Goal: Information Seeking & Learning: Learn about a topic

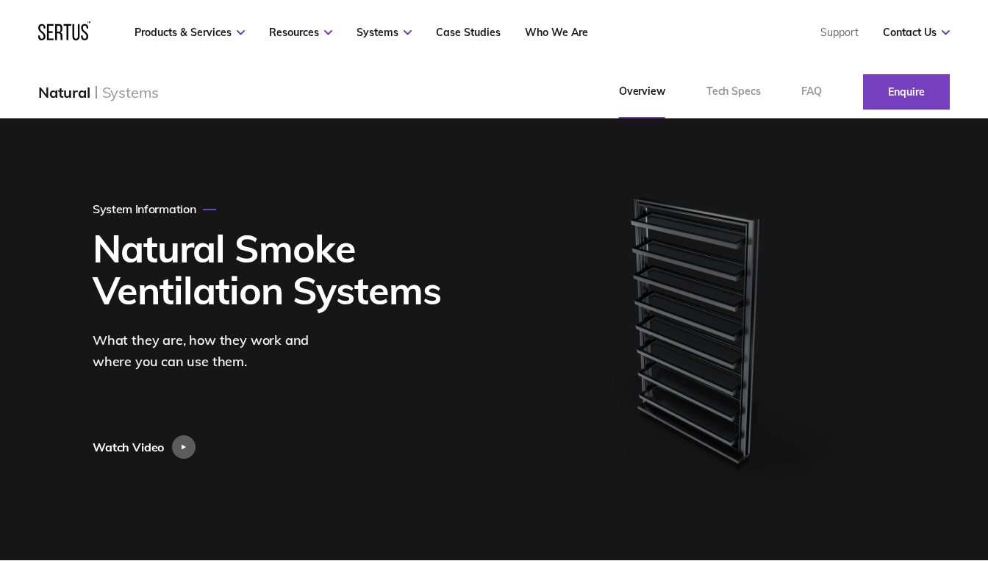
scroll to position [55, 0]
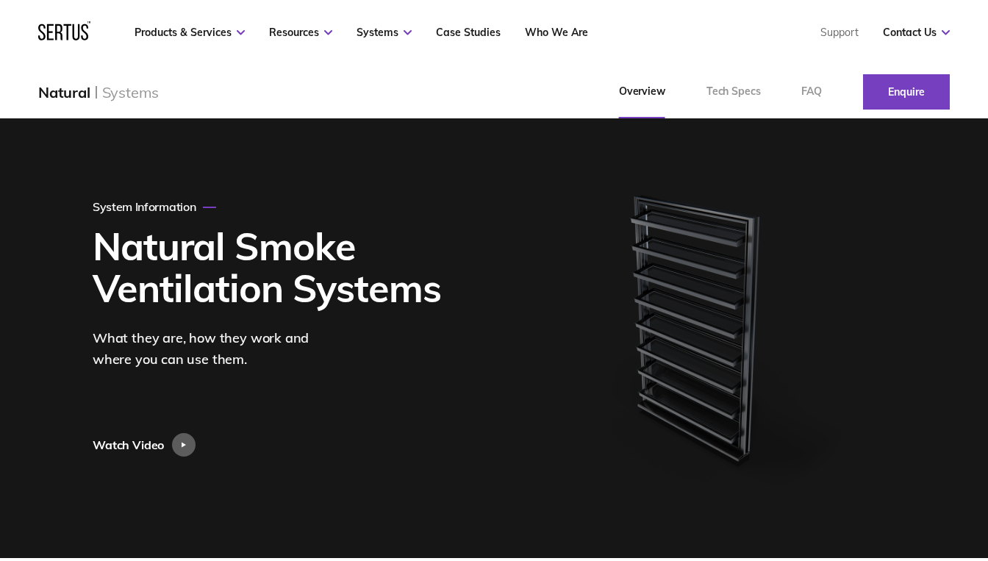
click at [220, 270] on h1 "Natural Smoke Ventilation Systems" at bounding box center [274, 267] width 362 height 84
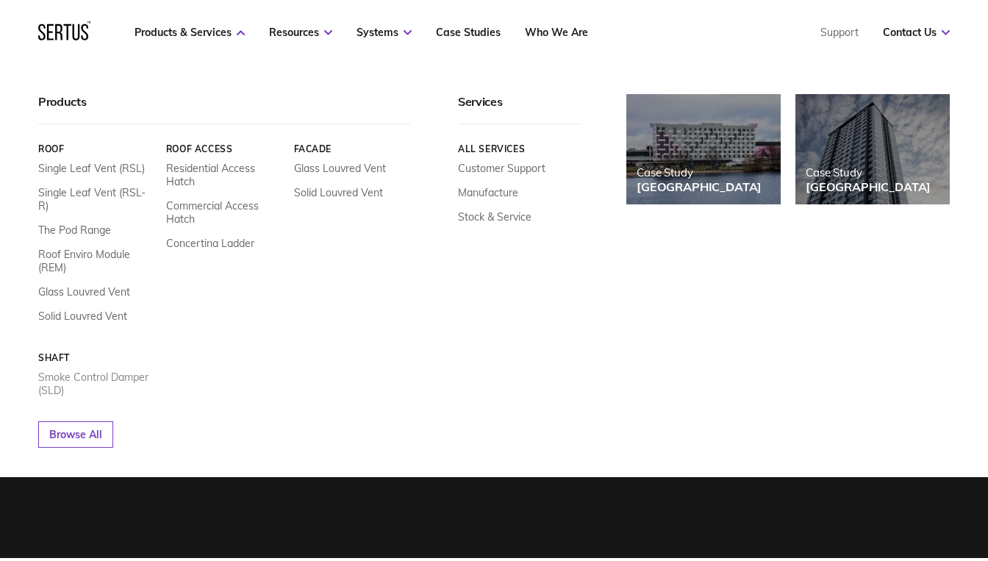
click at [72, 370] on link "Smoke Control Damper (SLD)" at bounding box center [96, 383] width 117 height 26
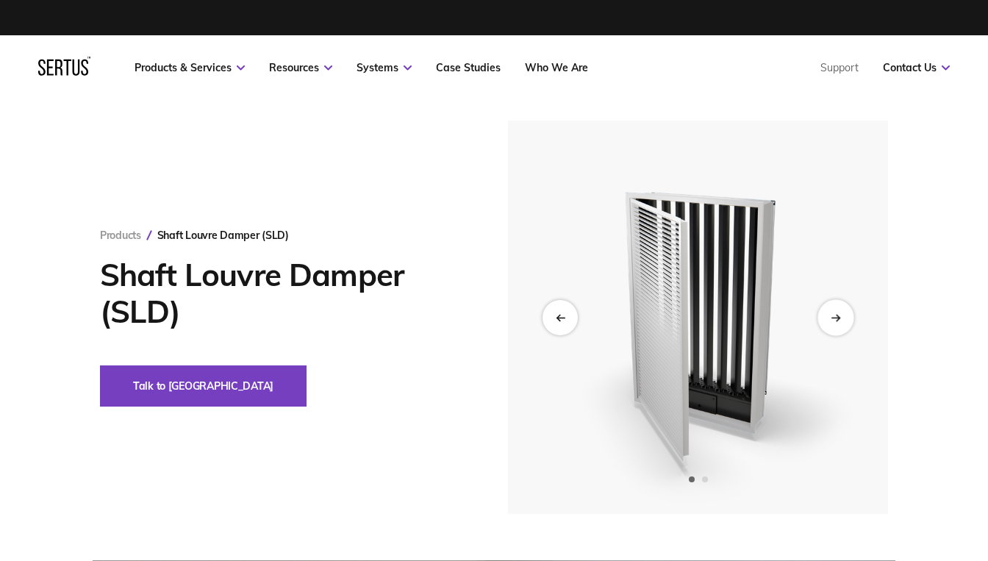
click at [827, 317] on div "Next slide" at bounding box center [835, 317] width 36 height 36
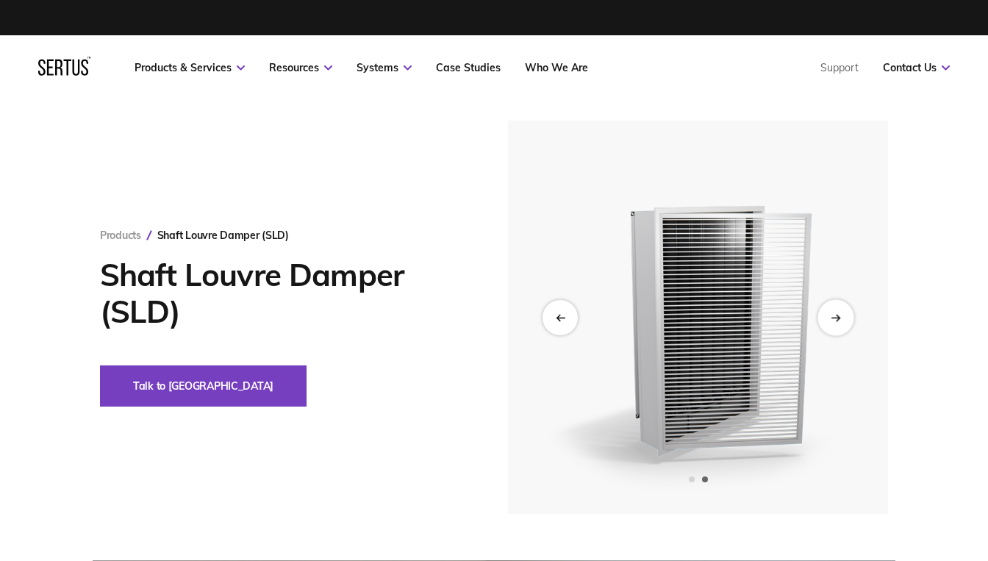
click at [832, 315] on icon "Next slide" at bounding box center [835, 317] width 10 height 8
click at [561, 317] on icon "Previous slide" at bounding box center [560, 317] width 10 height 8
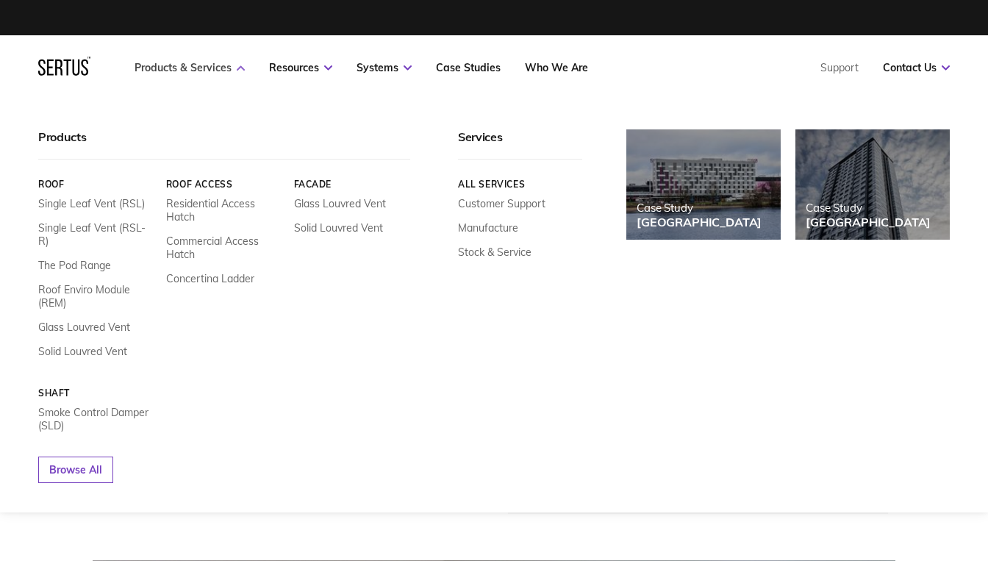
click at [173, 65] on link "Products & Services" at bounding box center [189, 67] width 110 height 13
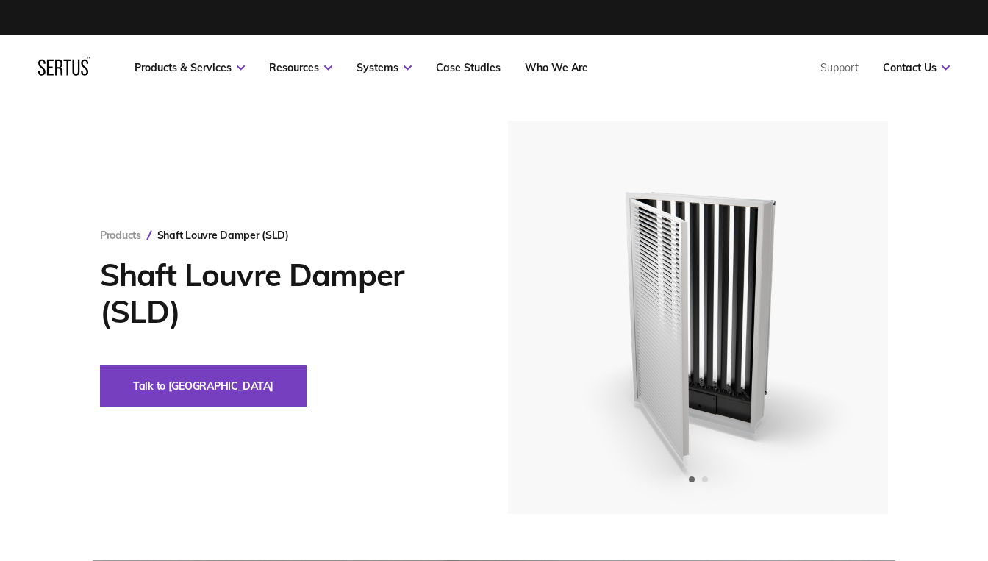
click at [205, 295] on h1 "Shaft Louvre Damper (SLD)" at bounding box center [282, 292] width 364 height 73
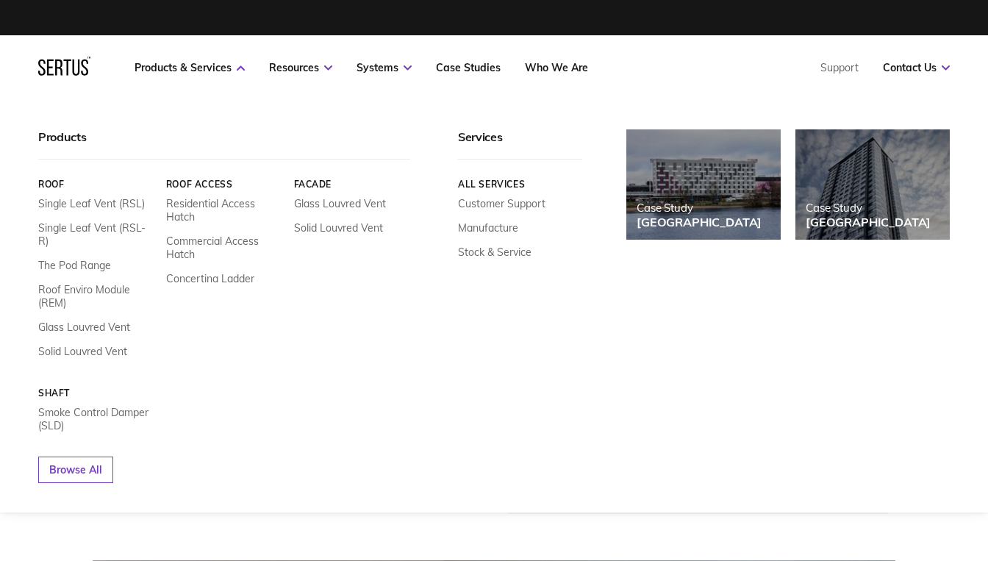
click at [63, 134] on div "Products" at bounding box center [224, 144] width 372 height 30
click at [56, 186] on link "Roof" at bounding box center [96, 184] width 117 height 11
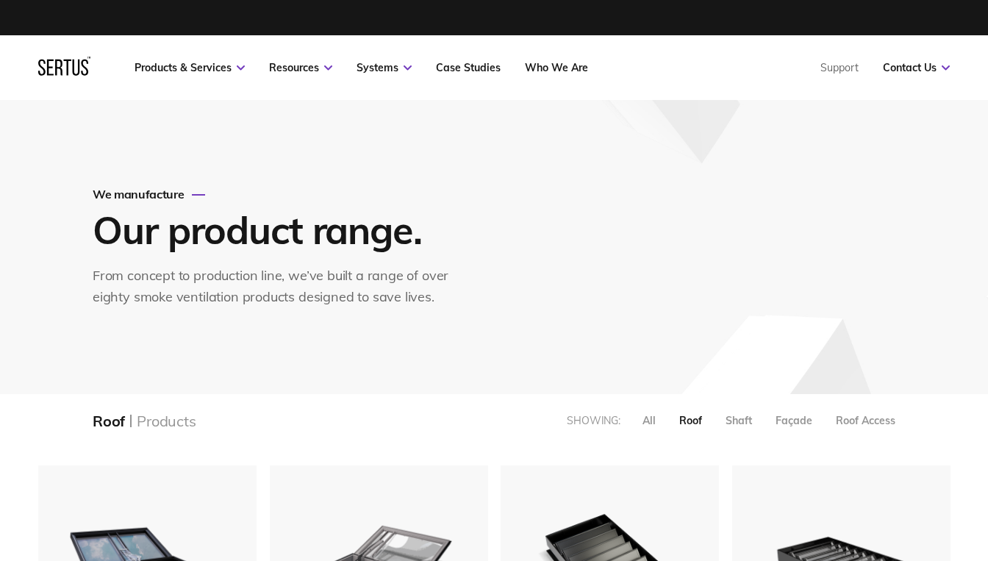
click at [83, 69] on icon at bounding box center [64, 66] width 52 height 19
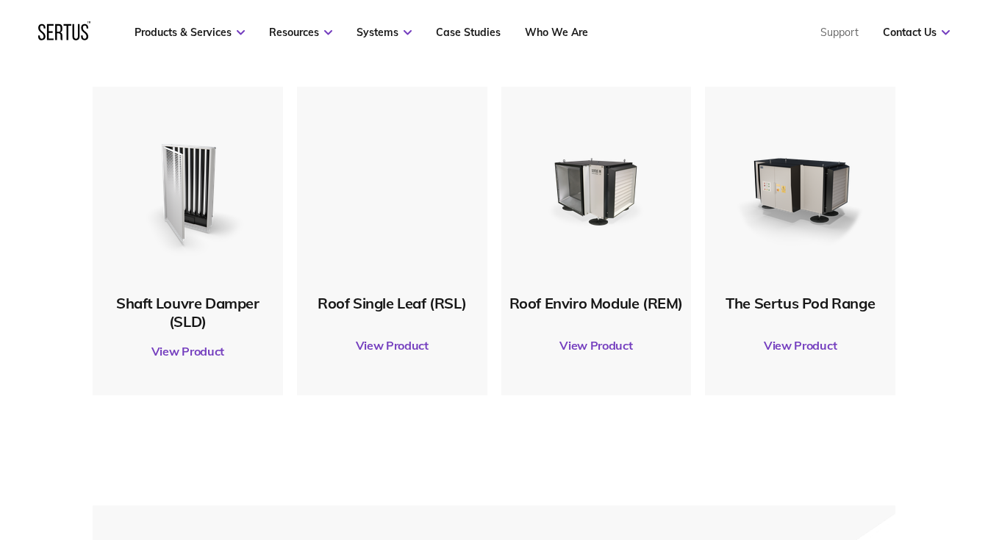
scroll to position [752, 0]
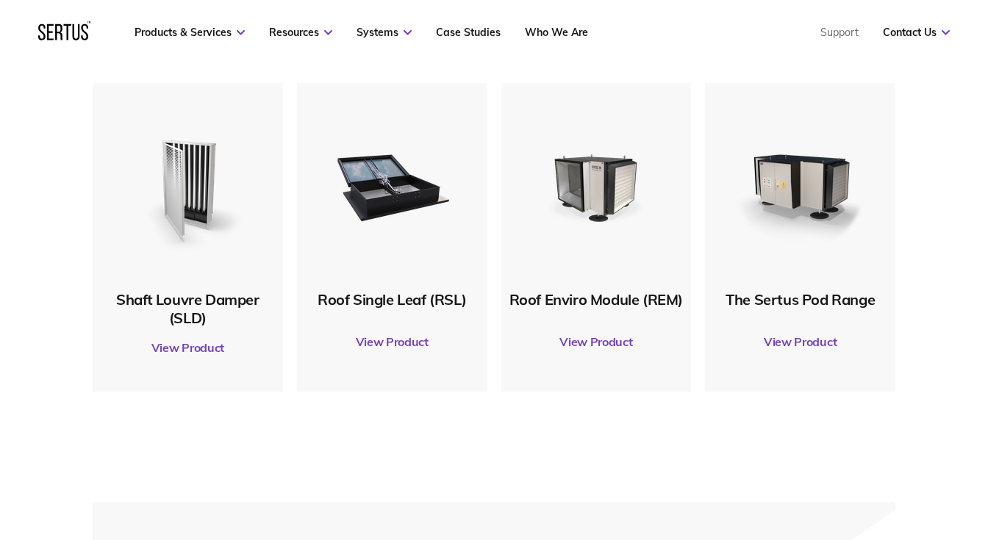
click at [183, 118] on img at bounding box center [188, 186] width 142 height 142
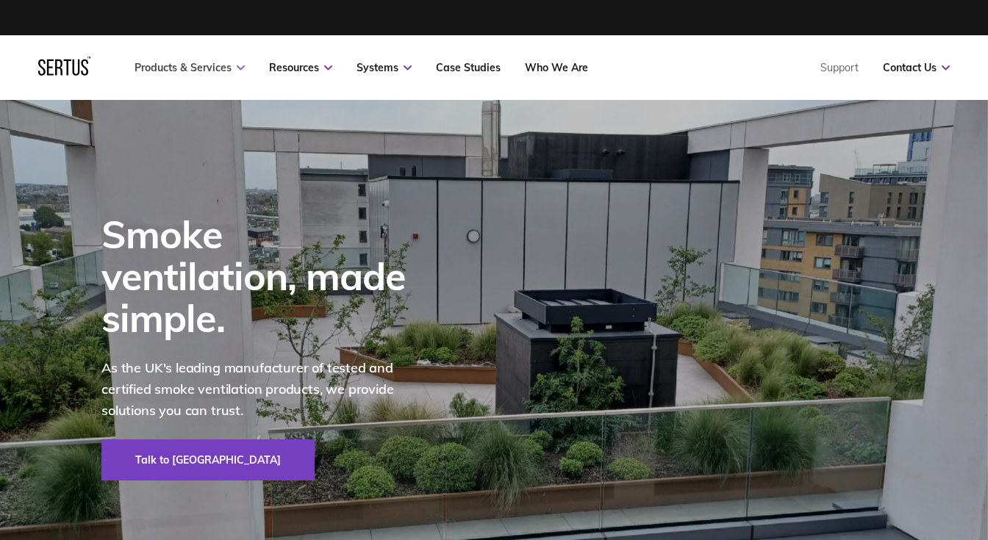
scroll to position [0, 0]
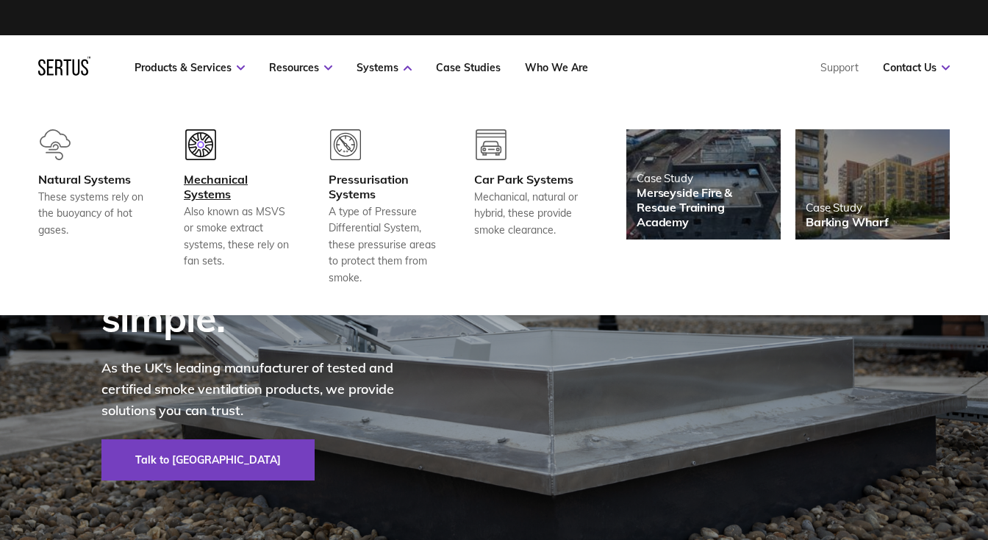
click at [241, 182] on div "Mechanical Systems" at bounding box center [238, 186] width 109 height 29
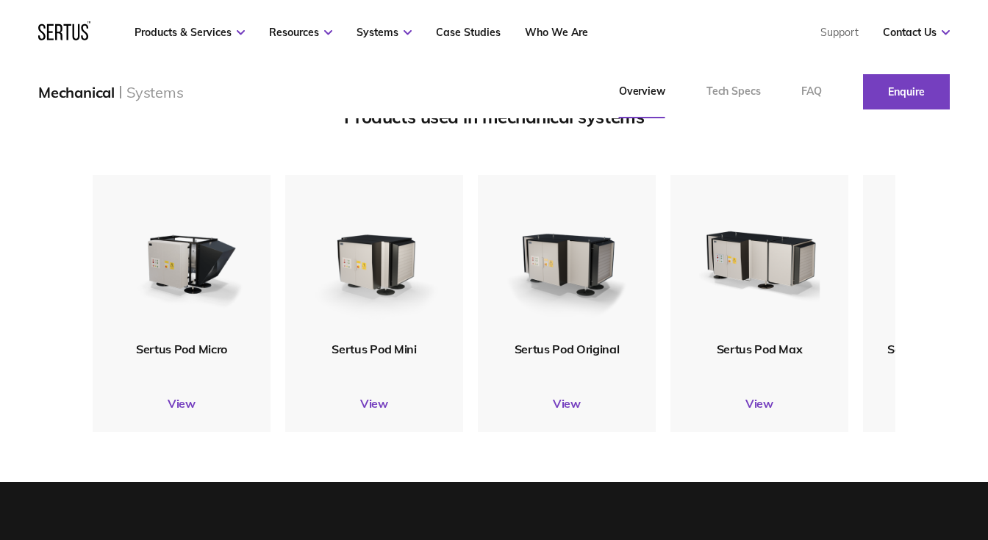
scroll to position [1658, 0]
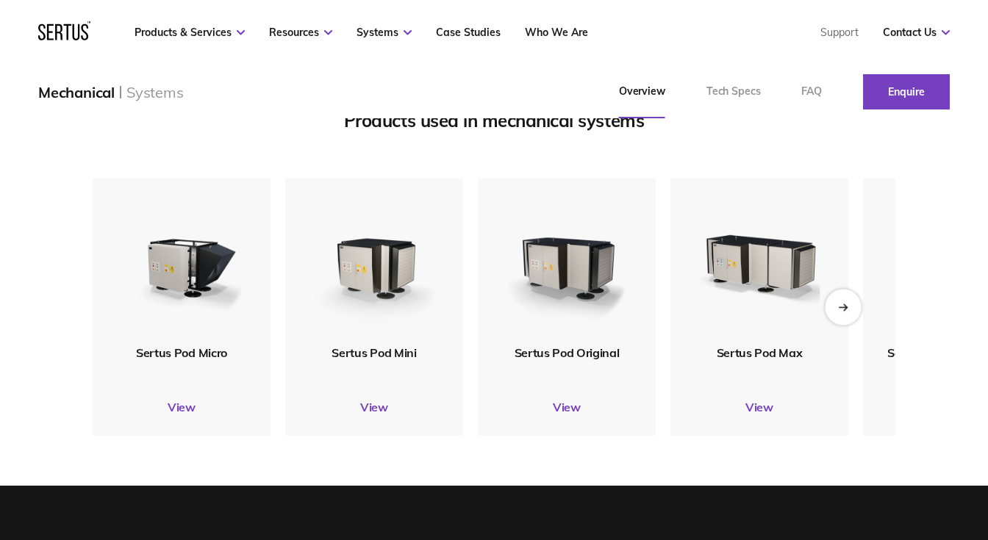
click at [849, 320] on div "Next slide" at bounding box center [842, 307] width 36 height 36
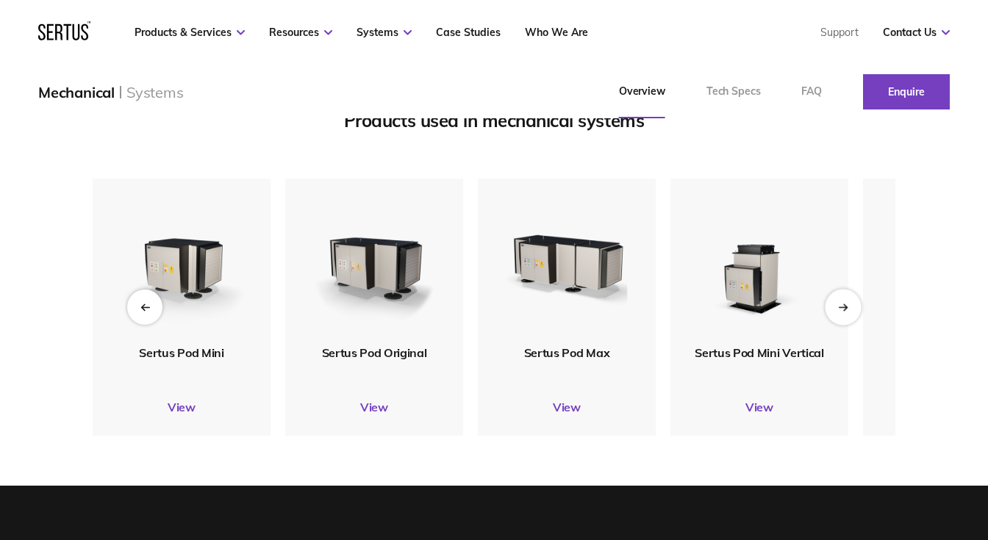
click at [849, 320] on div "Next slide" at bounding box center [842, 307] width 36 height 36
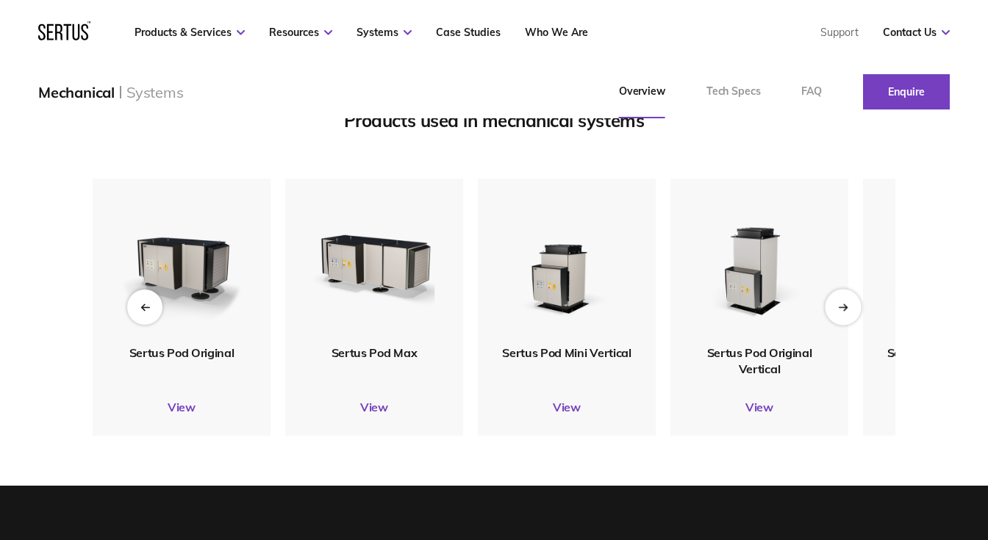
click at [849, 320] on div "Next slide" at bounding box center [842, 307] width 36 height 36
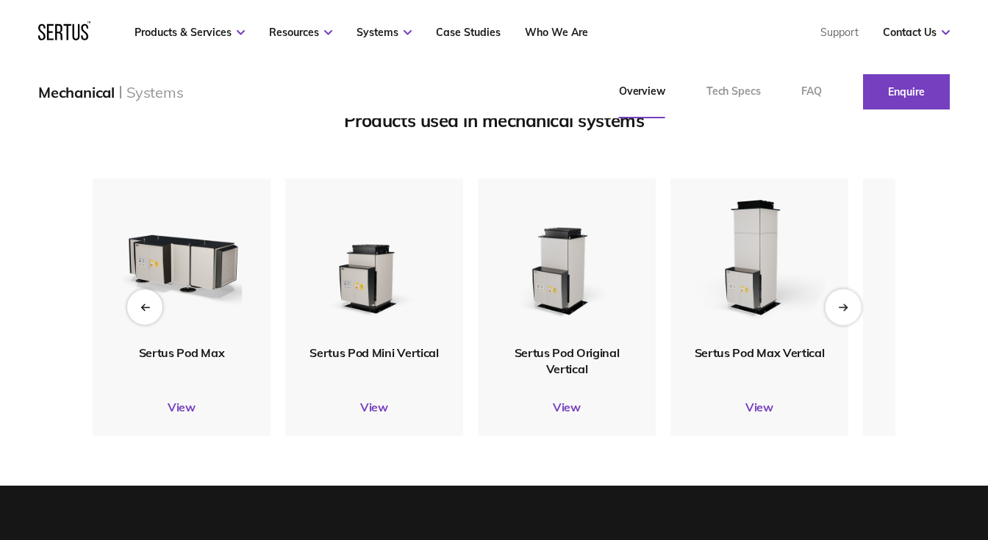
click at [849, 320] on div "Next slide" at bounding box center [842, 307] width 36 height 36
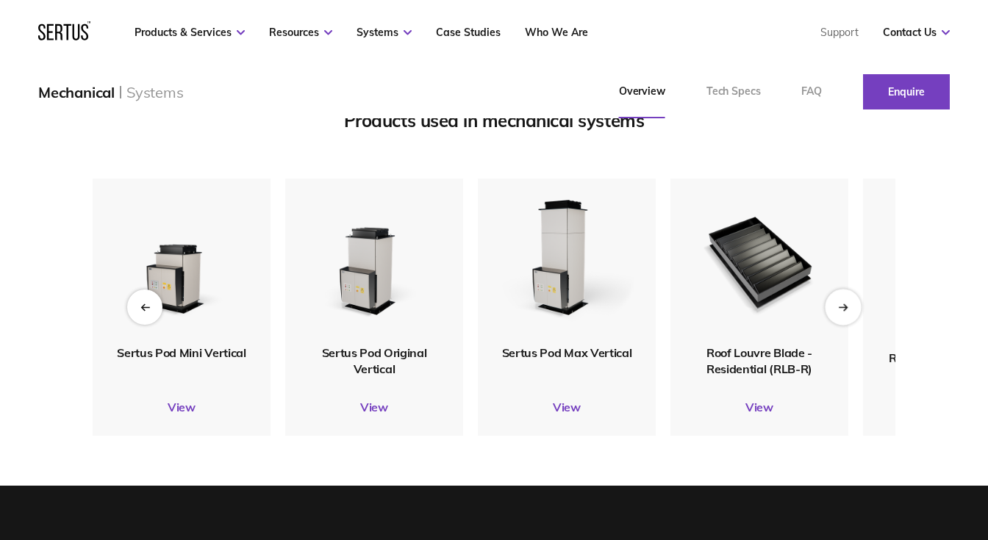
click at [849, 320] on div "Next slide" at bounding box center [842, 307] width 36 height 36
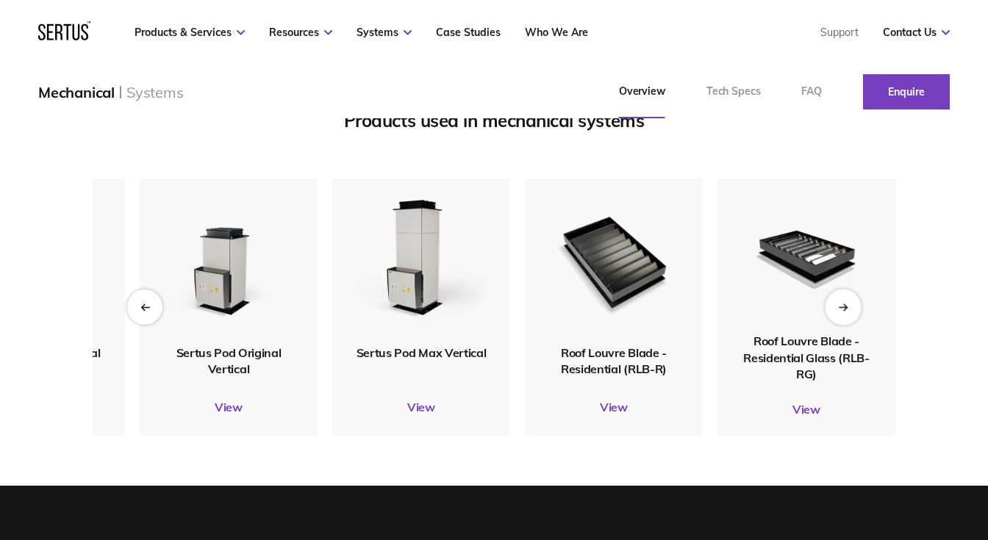
click at [849, 320] on div "Next slide" at bounding box center [842, 307] width 36 height 36
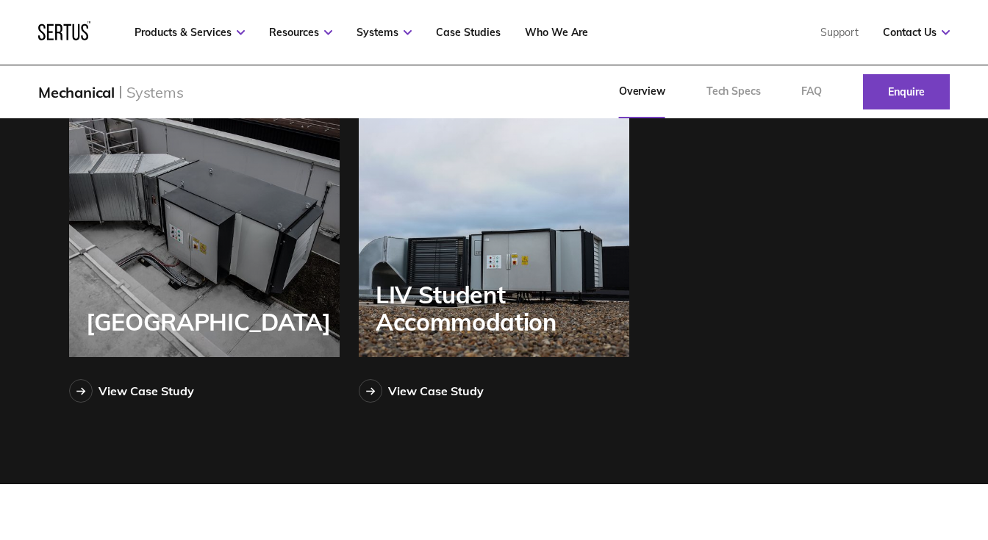
scroll to position [2205, 0]
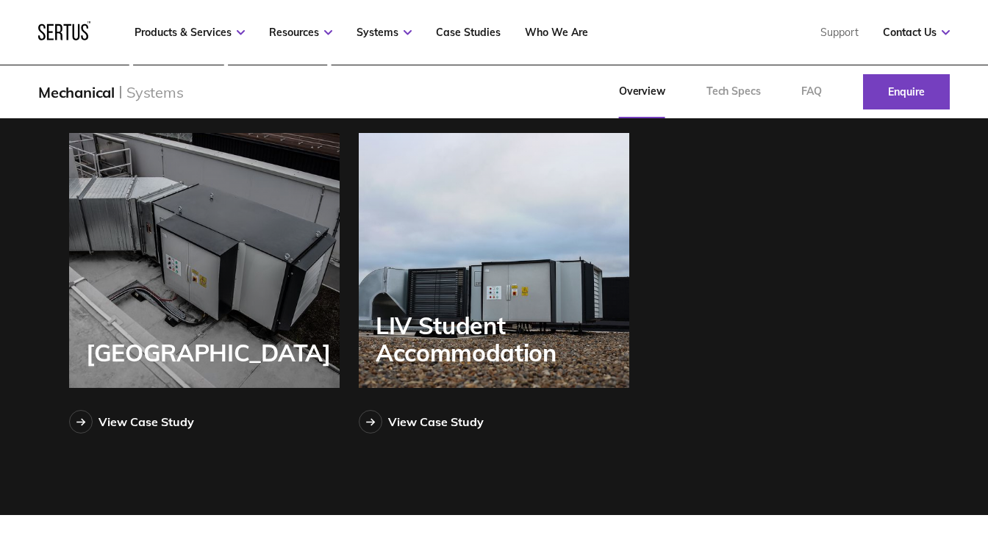
click at [231, 262] on div "[GEOGRAPHIC_DATA]" at bounding box center [204, 260] width 270 height 255
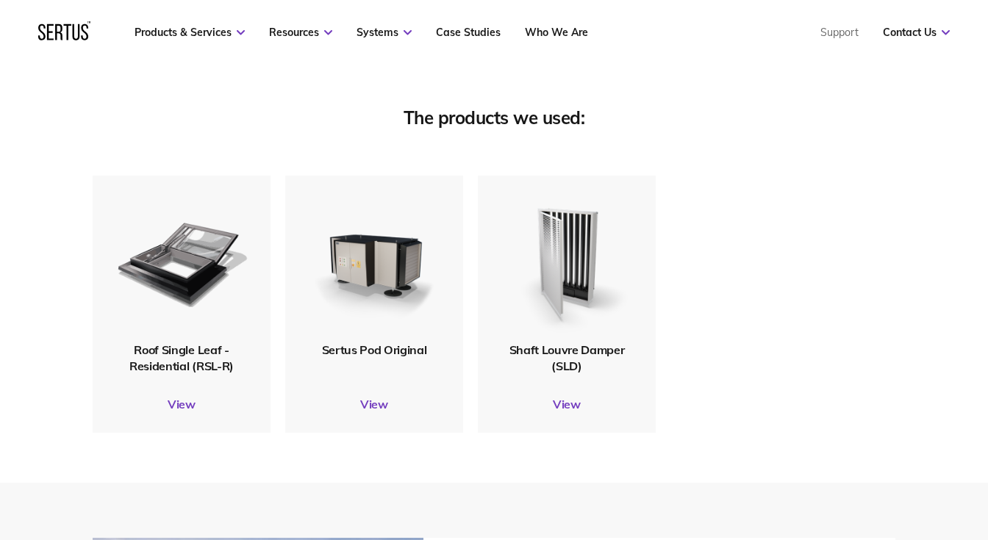
scroll to position [2676, 0]
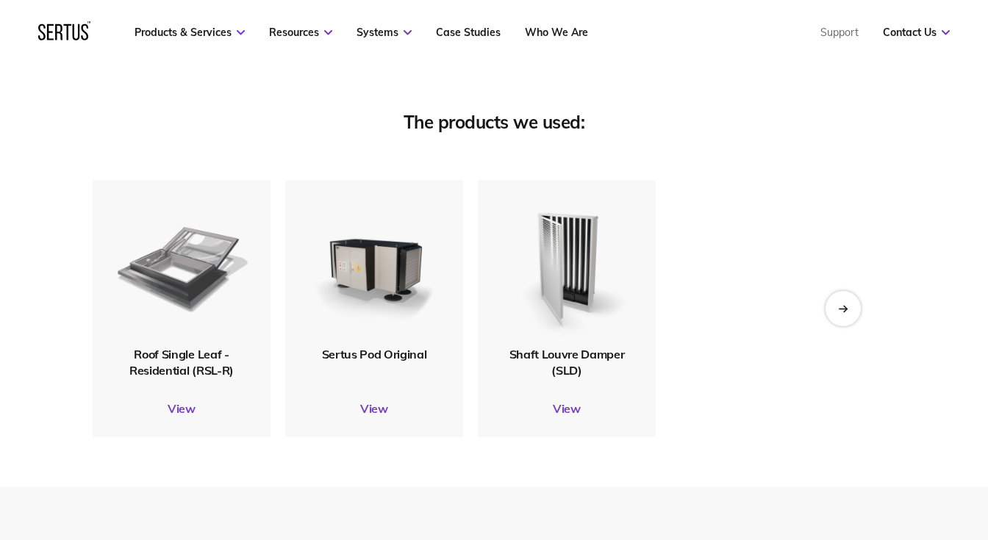
click at [187, 284] on img at bounding box center [182, 263] width 134 height 159
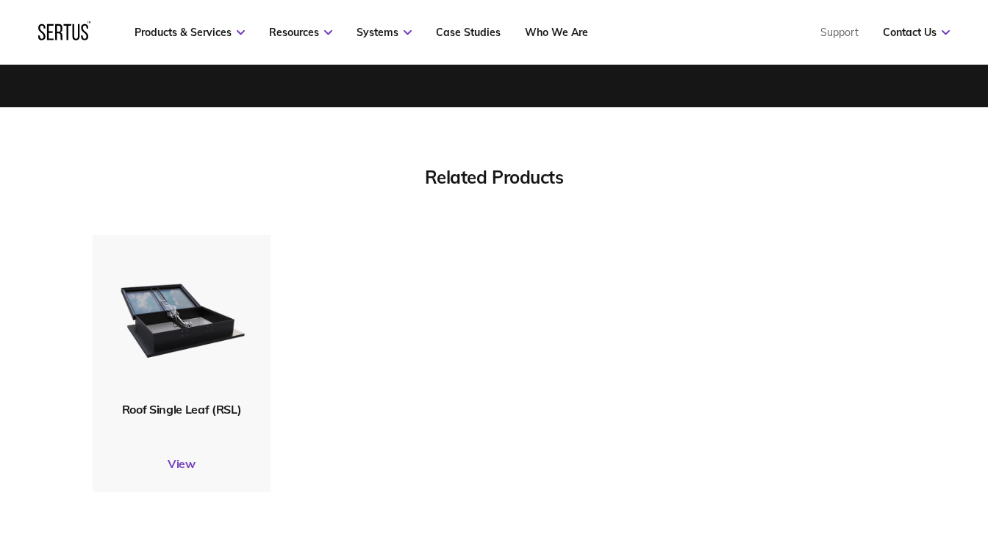
scroll to position [4508, 0]
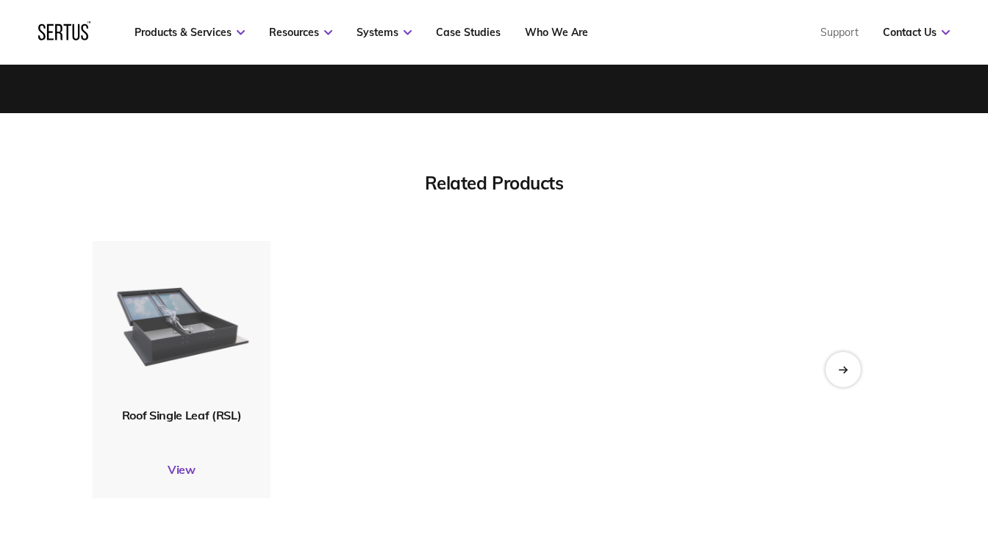
click at [184, 335] on img at bounding box center [182, 324] width 142 height 168
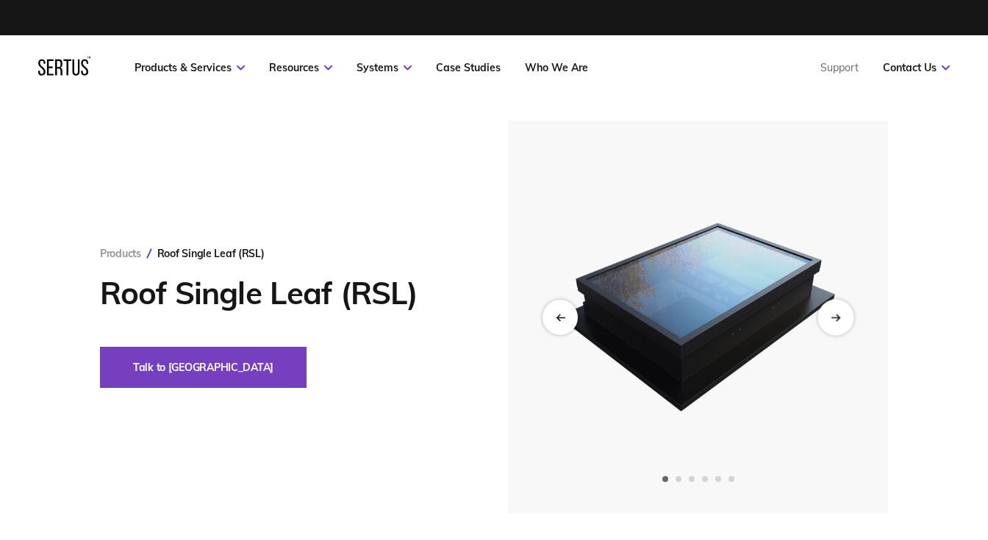
click at [831, 317] on icon "Next slide" at bounding box center [835, 317] width 10 height 8
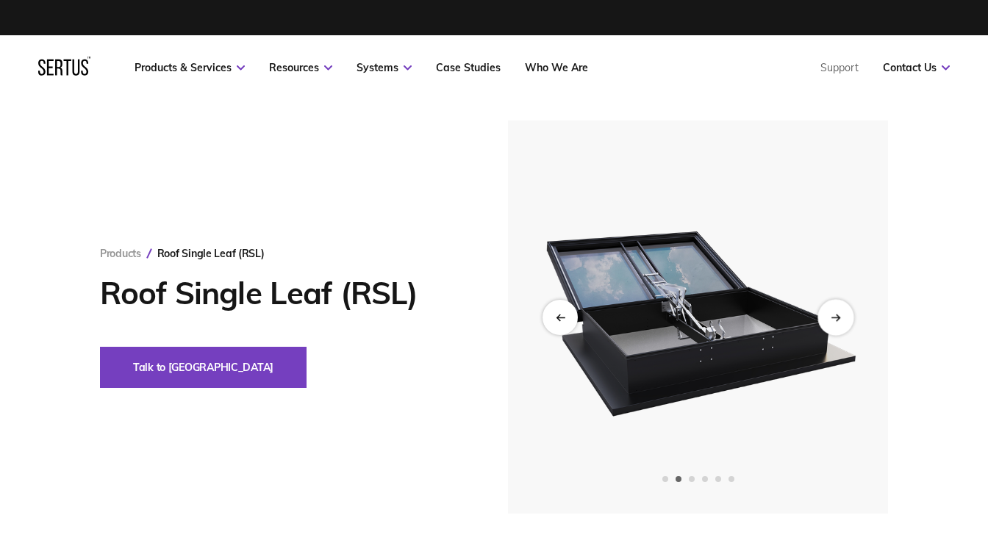
click at [831, 317] on icon "Next slide" at bounding box center [835, 317] width 10 height 8
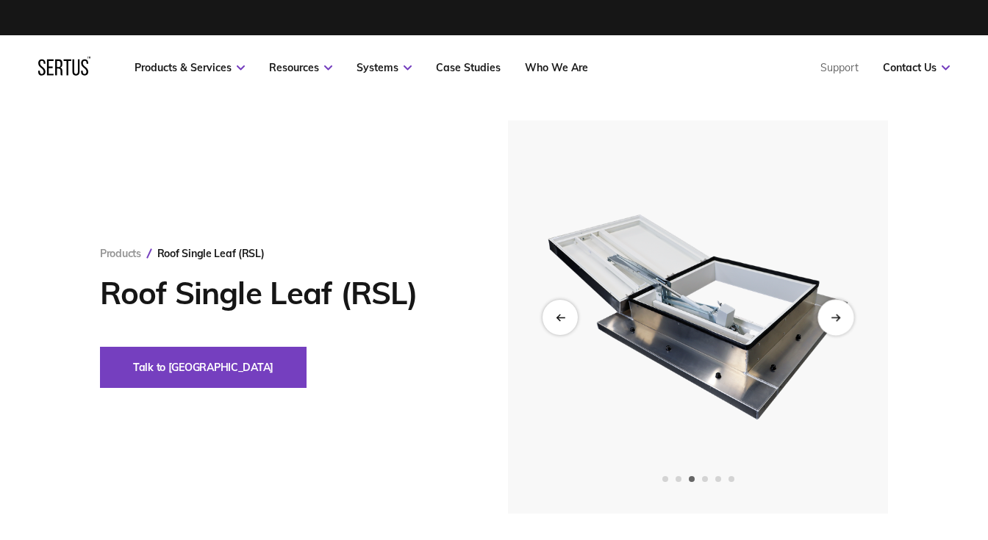
click at [831, 317] on icon "Next slide" at bounding box center [835, 317] width 10 height 8
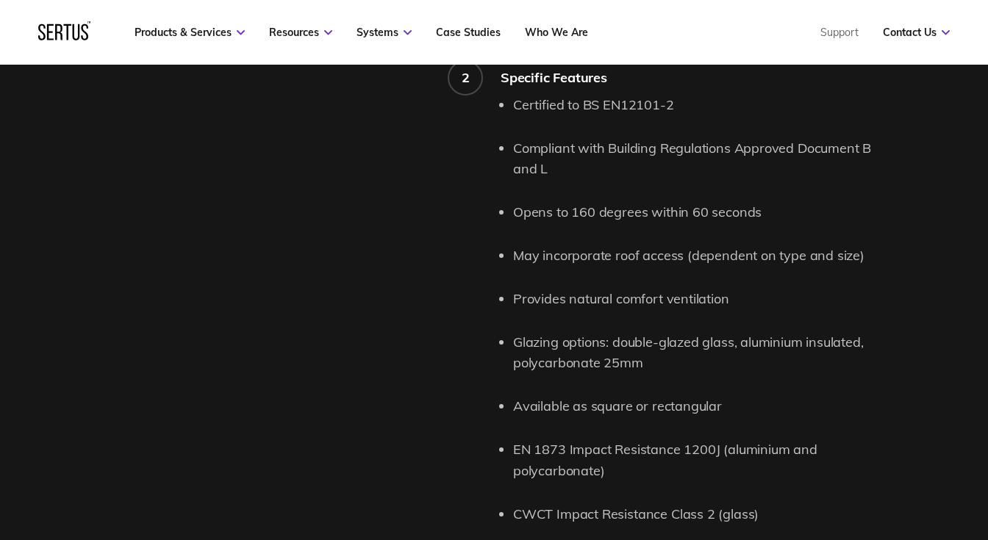
scroll to position [1536, 0]
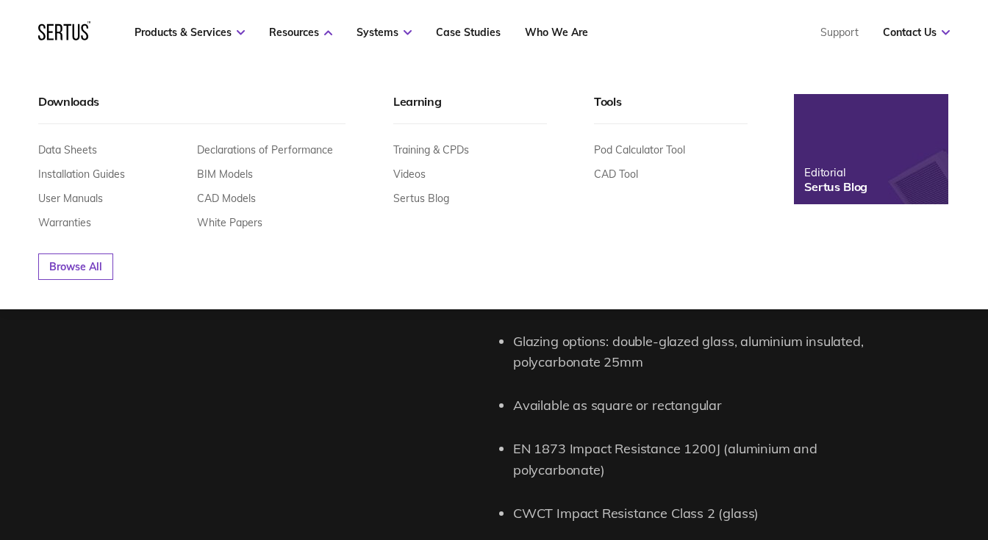
click at [83, 141] on div "Data Sheets Installation Guides User Manuals Warranties Declarations of Perform…" at bounding box center [191, 176] width 307 height 105
click at [82, 148] on link "Data Sheets" at bounding box center [67, 149] width 59 height 13
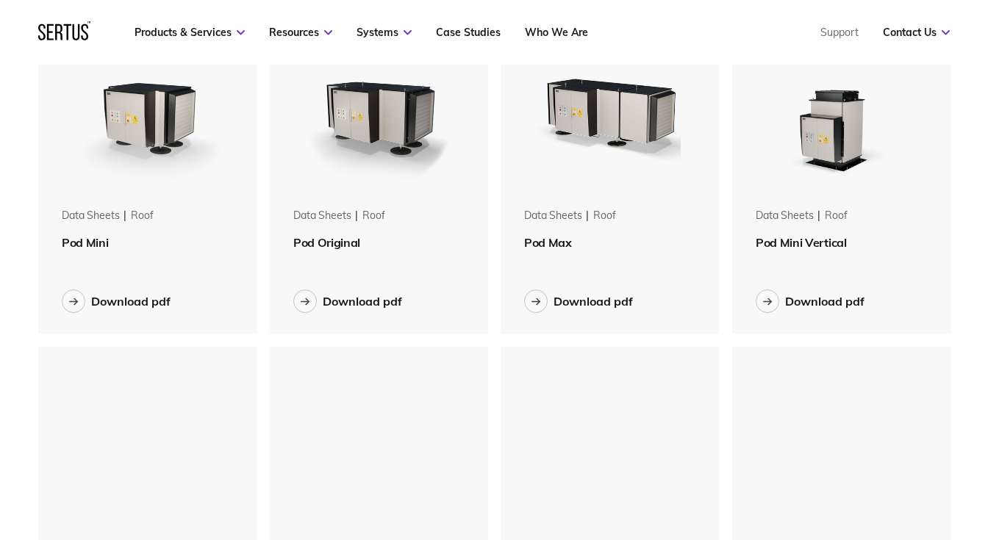
scroll to position [460, 0]
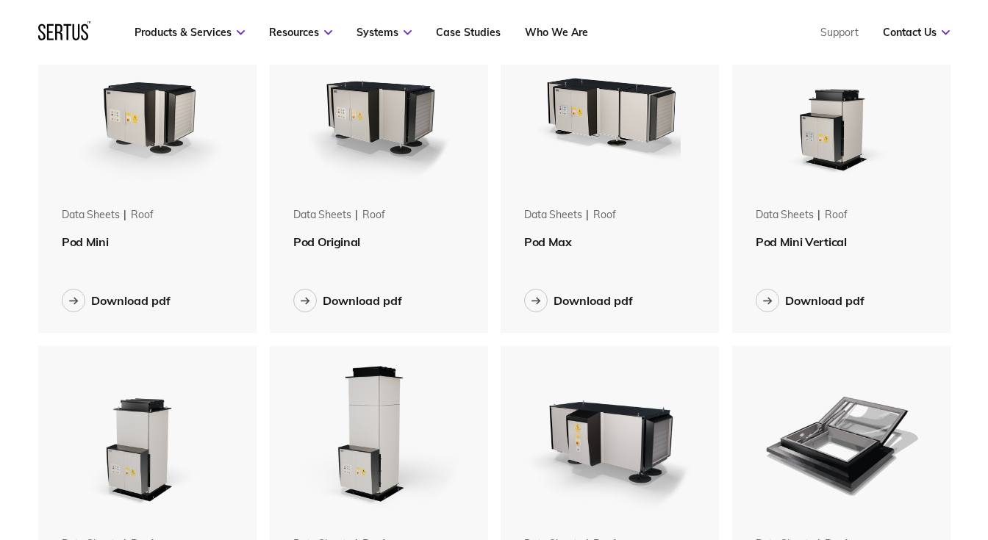
click at [841, 145] on img at bounding box center [840, 109] width 185 height 185
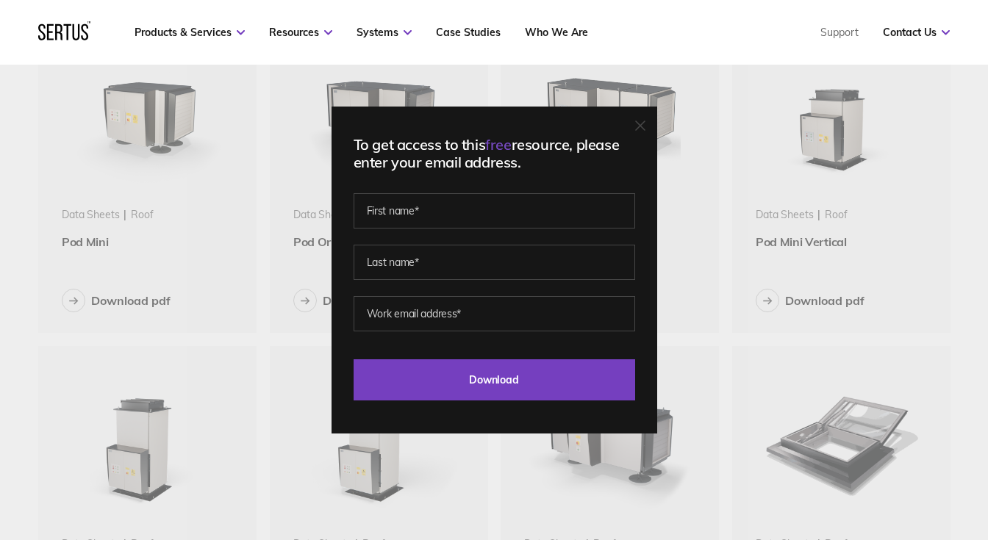
click at [639, 122] on icon at bounding box center [640, 126] width 10 height 10
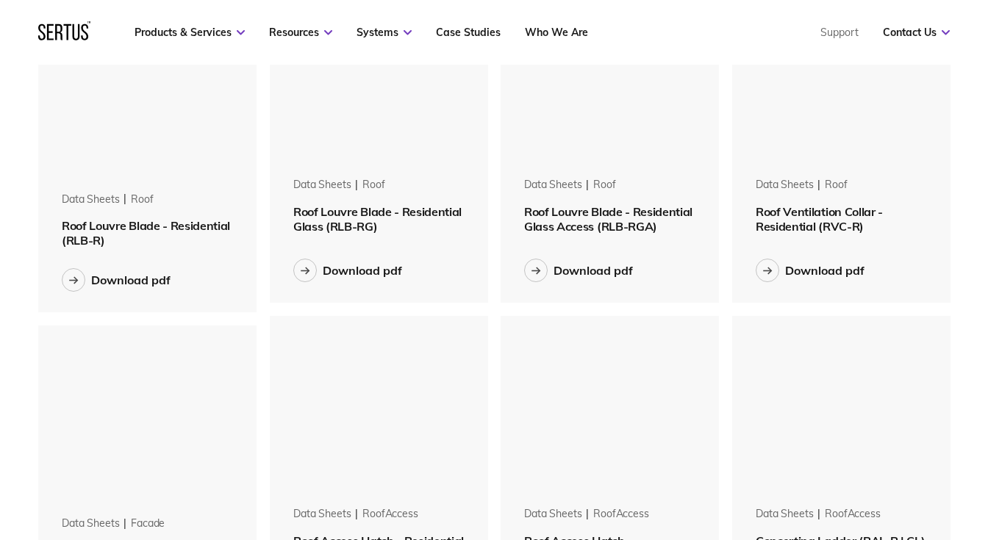
scroll to position [1153, 0]
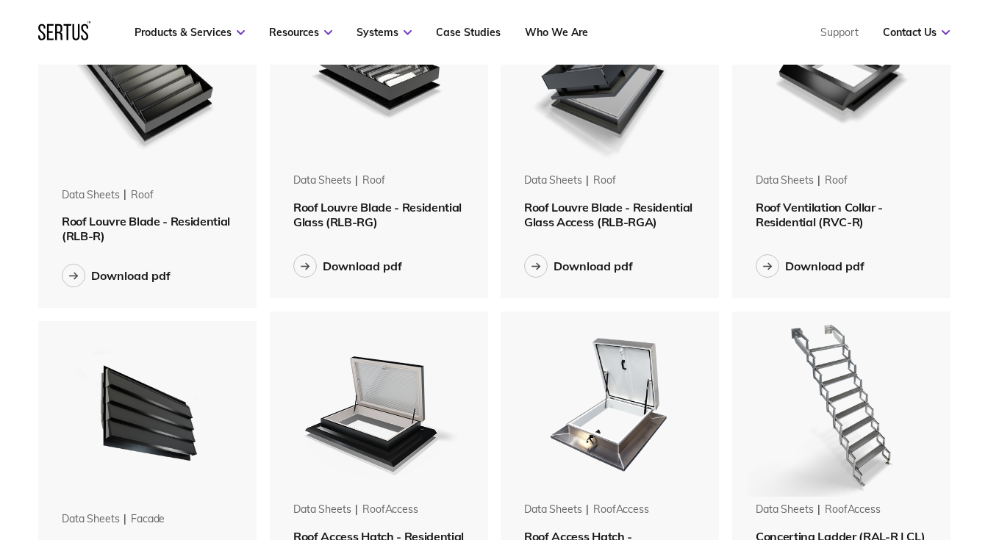
click at [108, 104] on img at bounding box center [146, 81] width 185 height 199
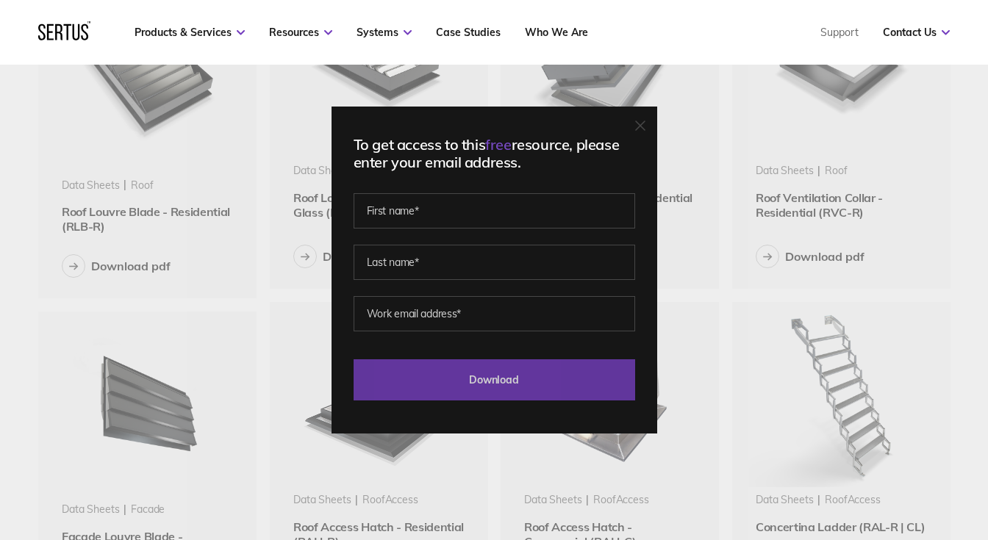
click at [511, 374] on input "Download" at bounding box center [493, 379] width 281 height 41
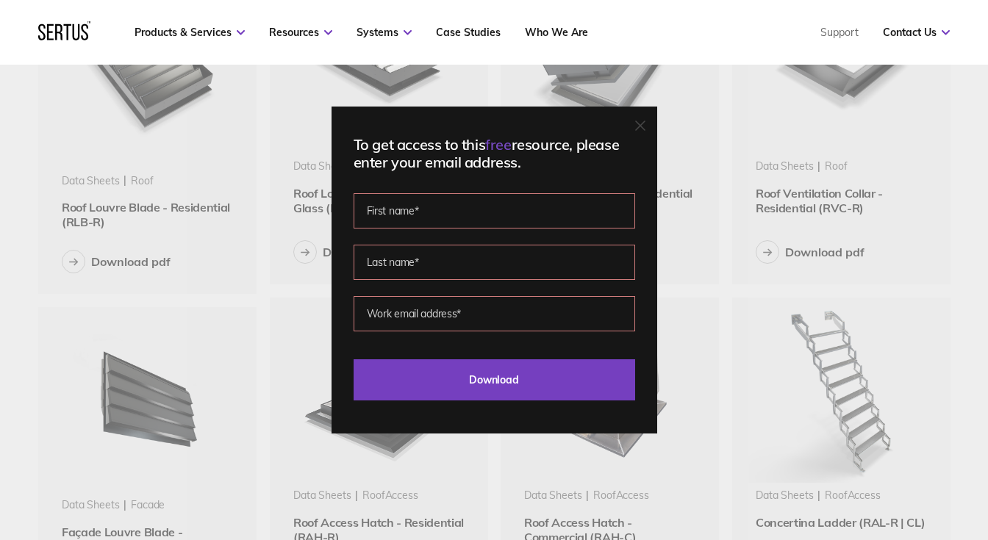
scroll to position [1172, 0]
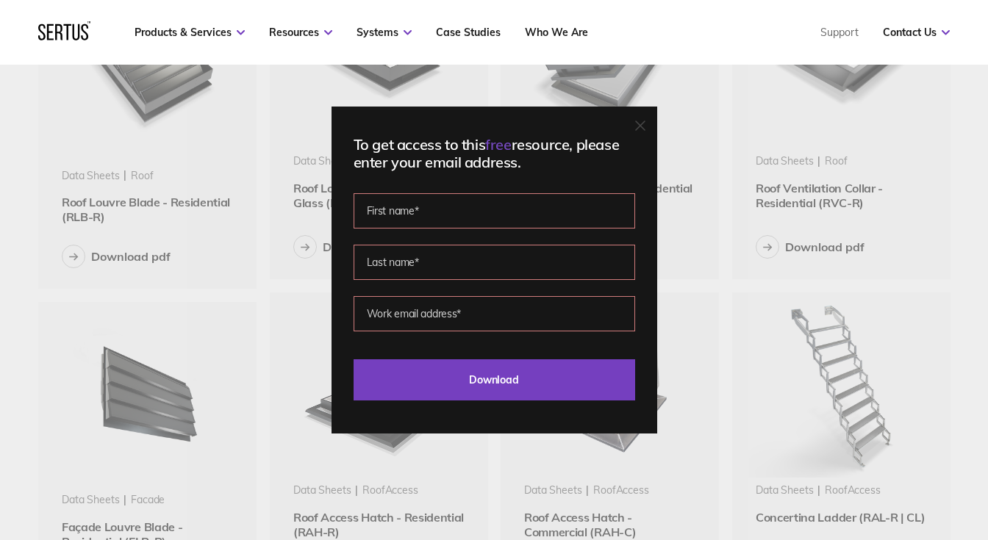
click at [643, 126] on icon at bounding box center [640, 126] width 10 height 10
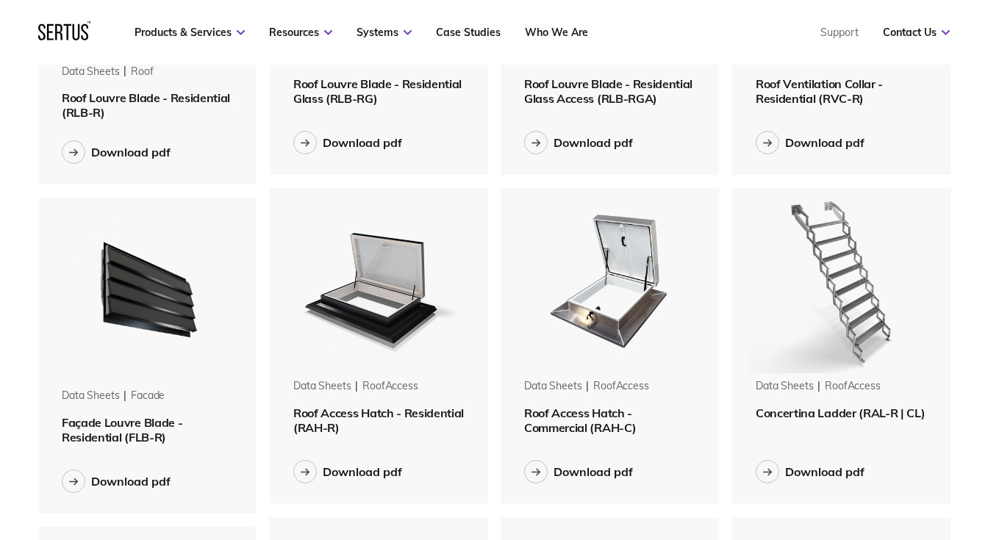
scroll to position [1279, 0]
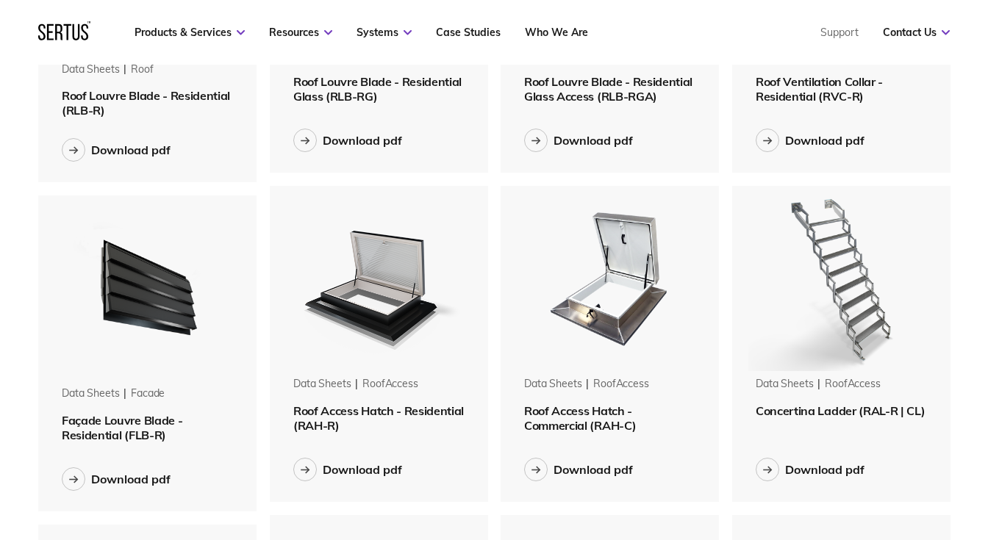
click at [824, 268] on img at bounding box center [840, 278] width 185 height 185
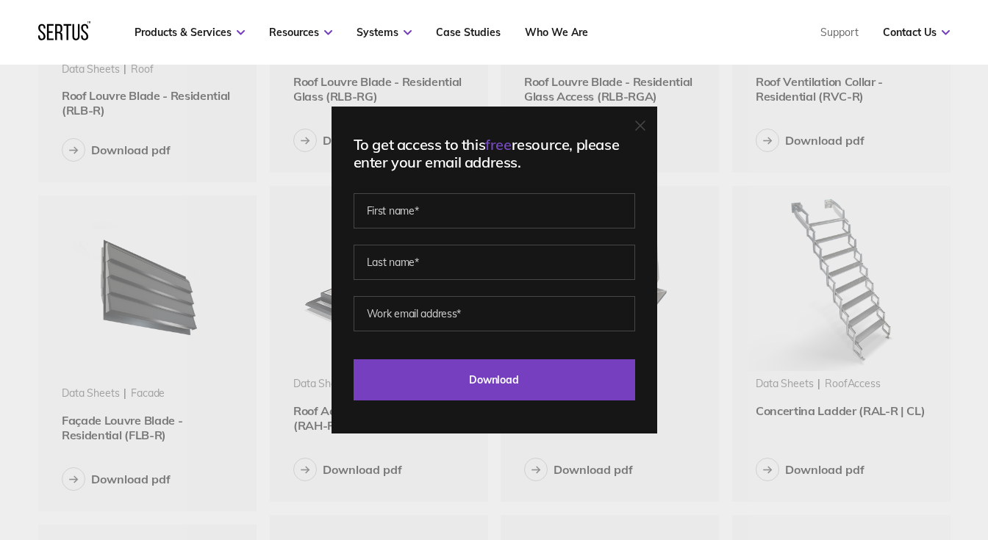
click at [643, 121] on icon at bounding box center [640, 126] width 10 height 10
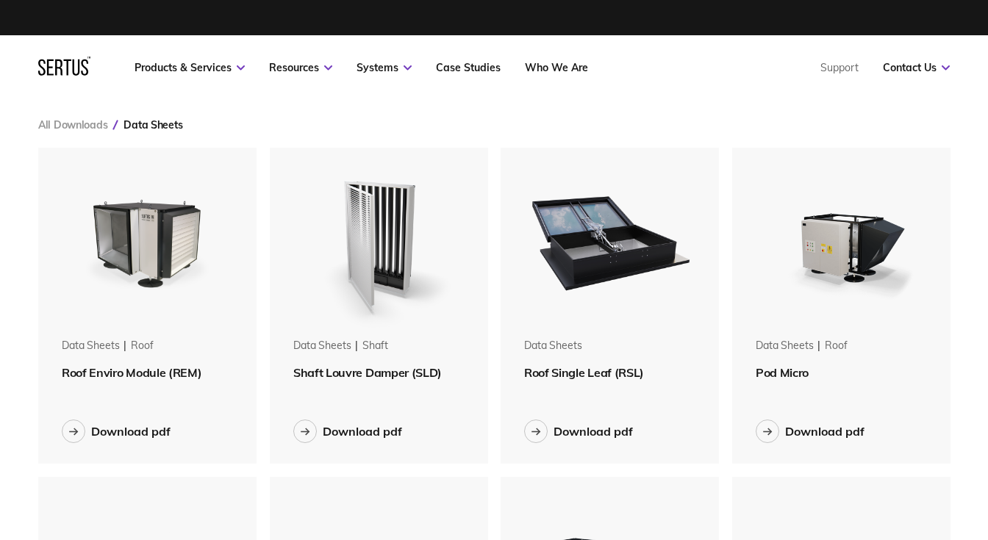
scroll to position [0, 0]
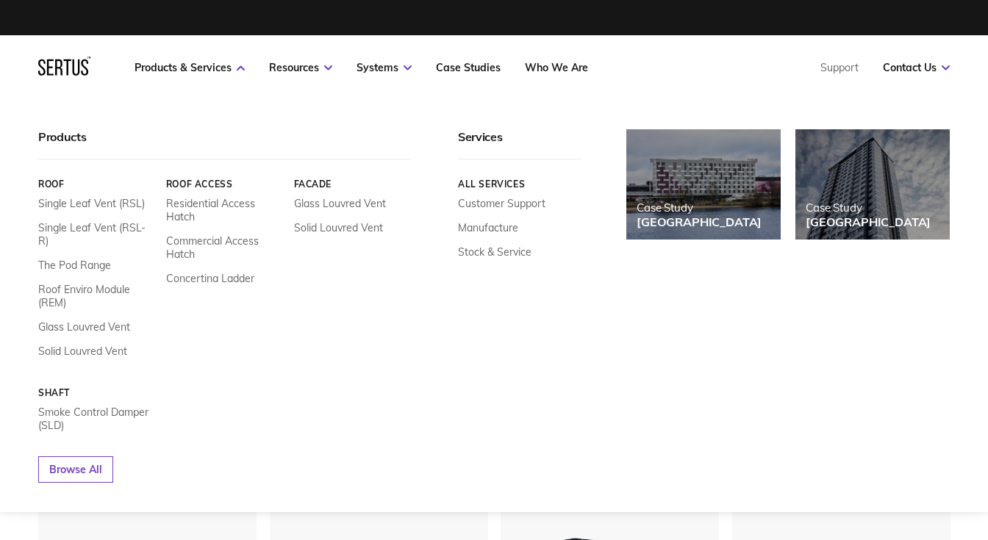
click at [69, 64] on icon at bounding box center [64, 66] width 52 height 19
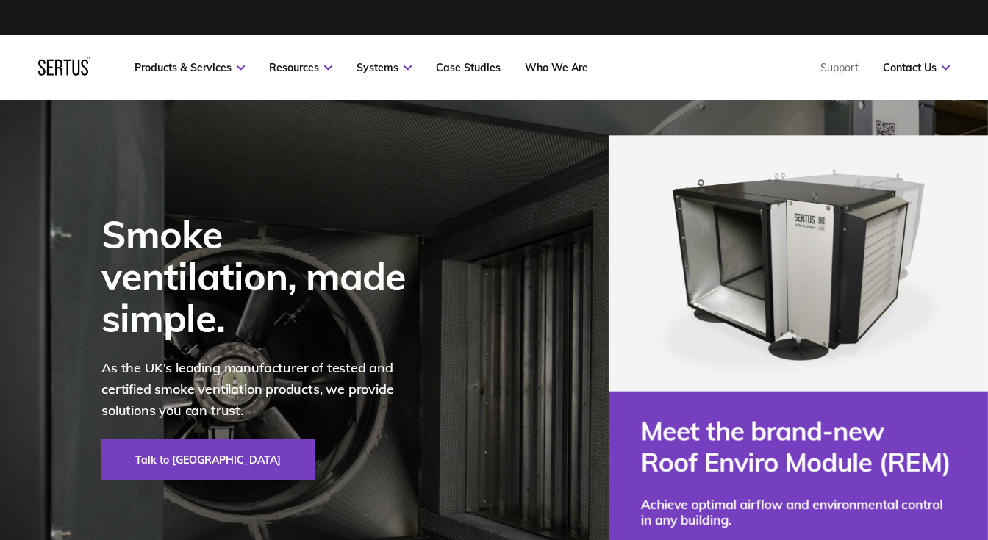
click at [73, 71] on div at bounding box center [64, 68] width 52 height 22
click at [76, 68] on div at bounding box center [64, 68] width 52 height 22
click at [79, 60] on div at bounding box center [64, 68] width 52 height 22
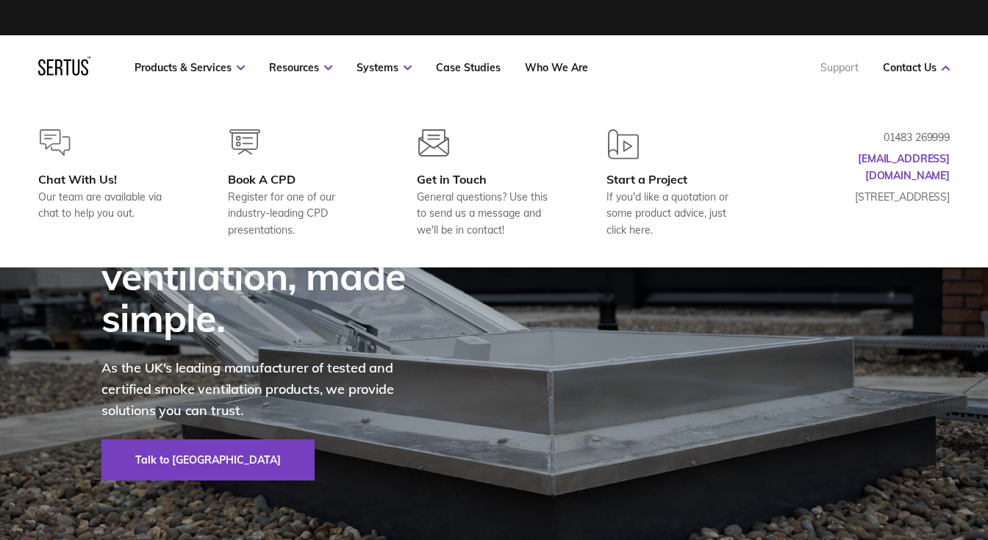
click at [843, 71] on link "Support" at bounding box center [839, 67] width 38 height 13
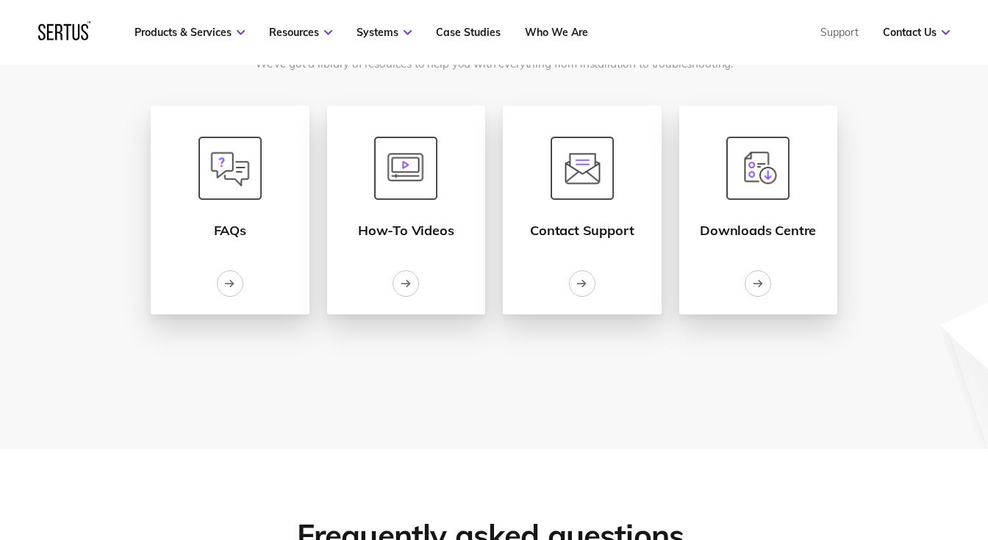
scroll to position [175, 0]
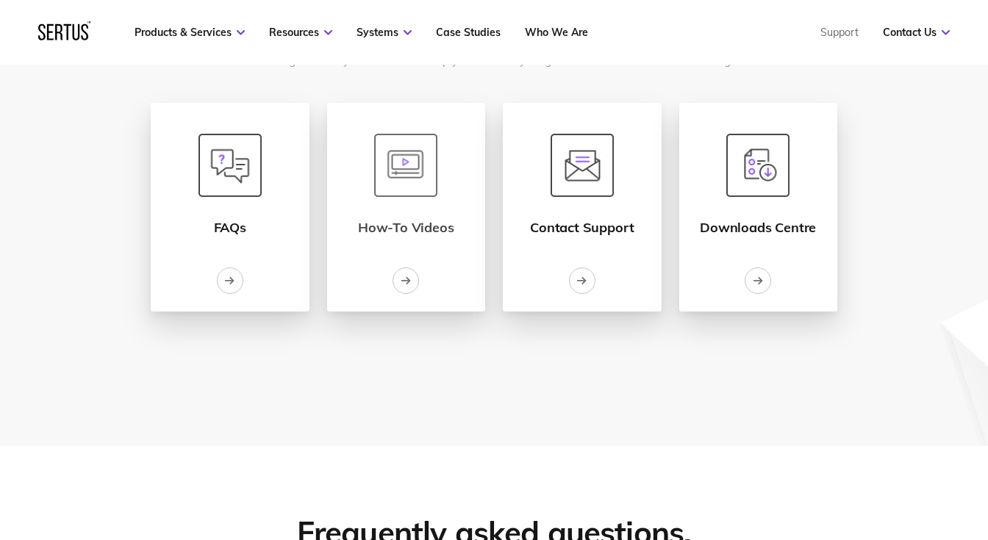
click at [425, 176] on img at bounding box center [405, 165] width 63 height 63
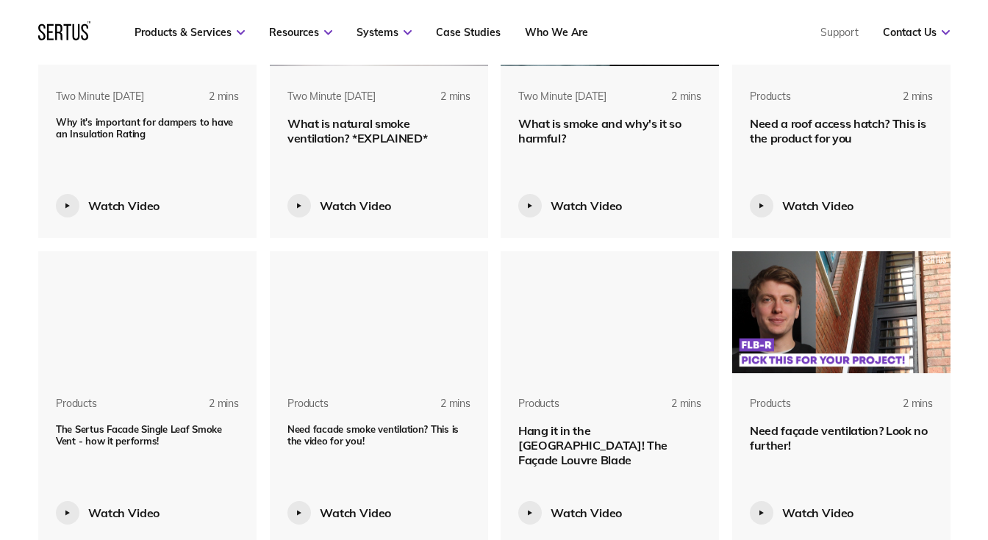
scroll to position [1591, 0]
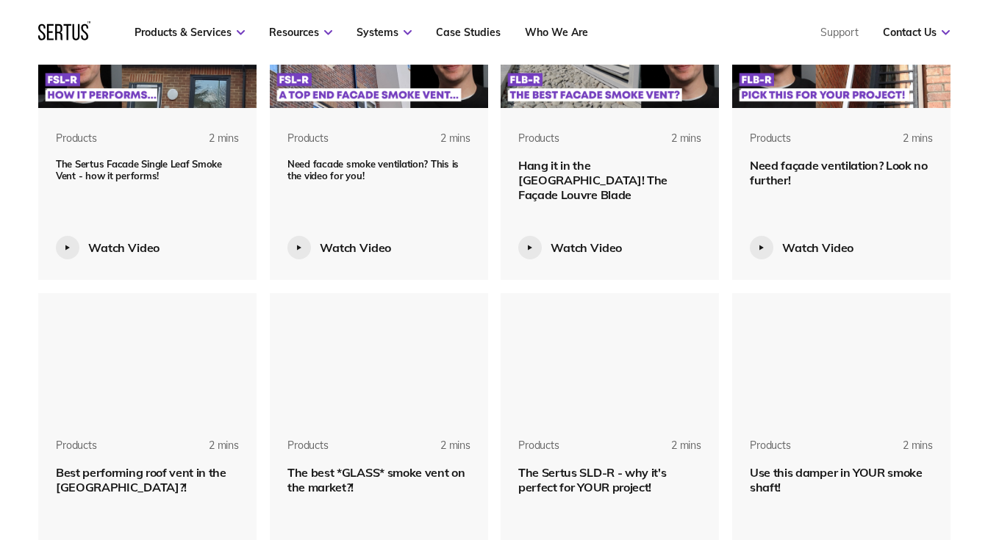
scroll to position [1855, 0]
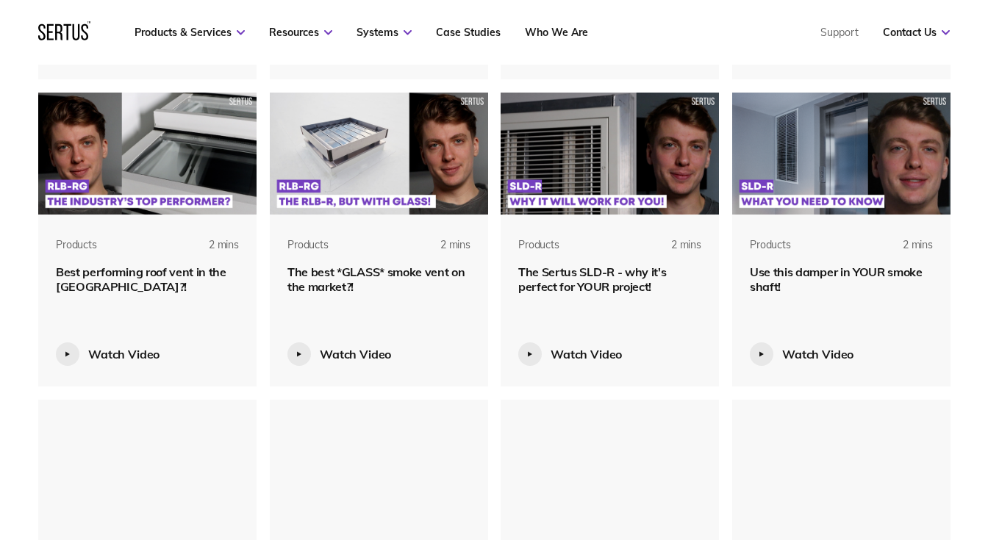
scroll to position [2055, 0]
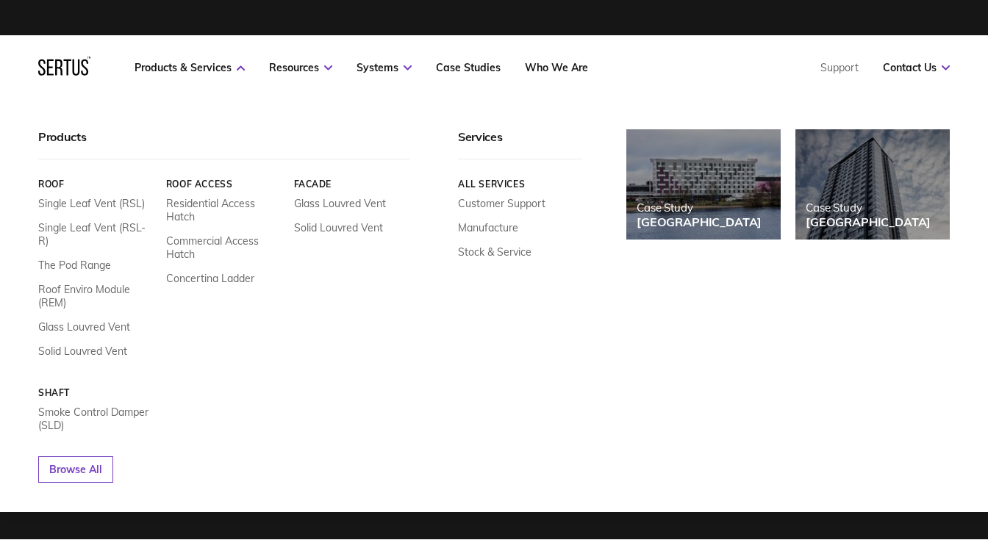
click at [77, 72] on icon at bounding box center [64, 66] width 52 height 19
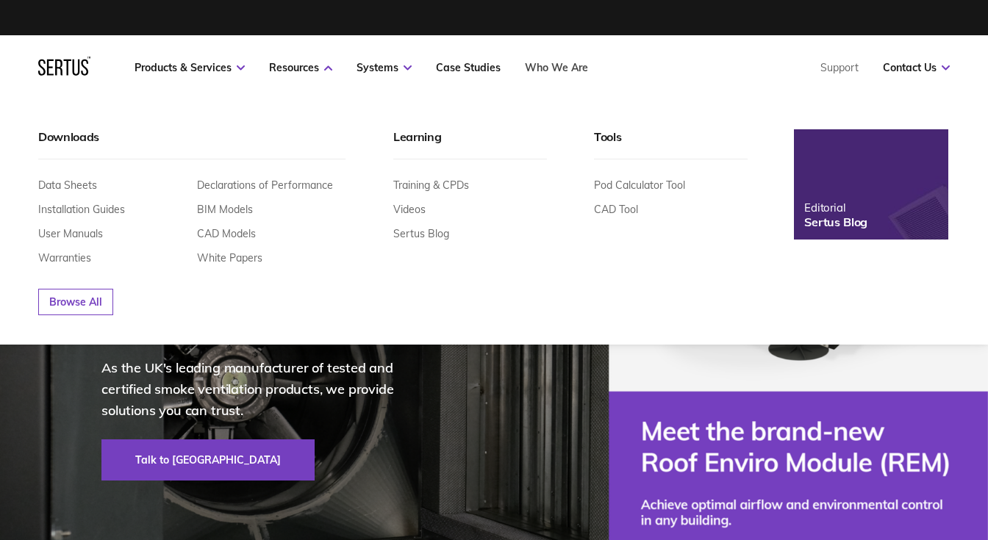
click at [573, 68] on link "Who We Are" at bounding box center [556, 67] width 63 height 13
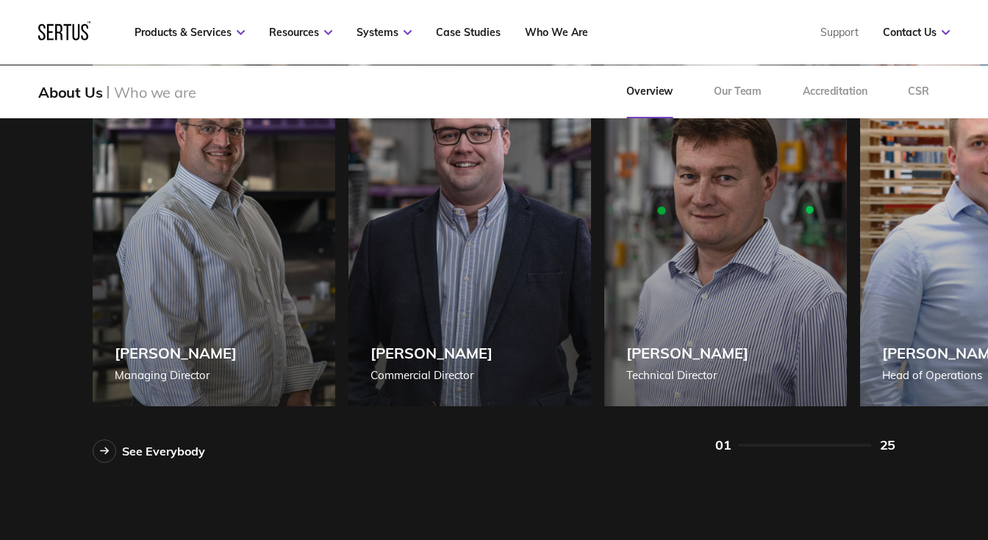
scroll to position [1299, 0]
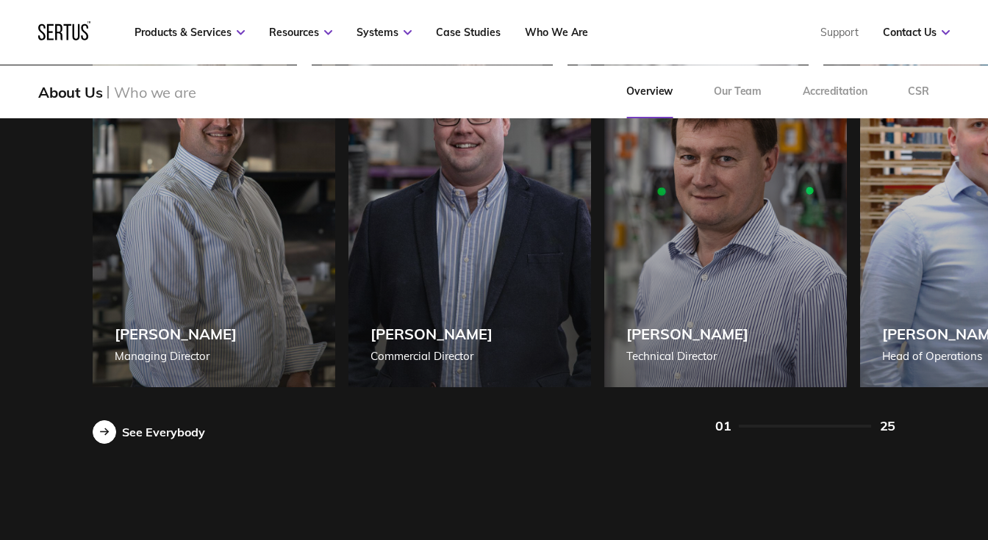
click at [101, 436] on div at bounding box center [105, 432] width 24 height 24
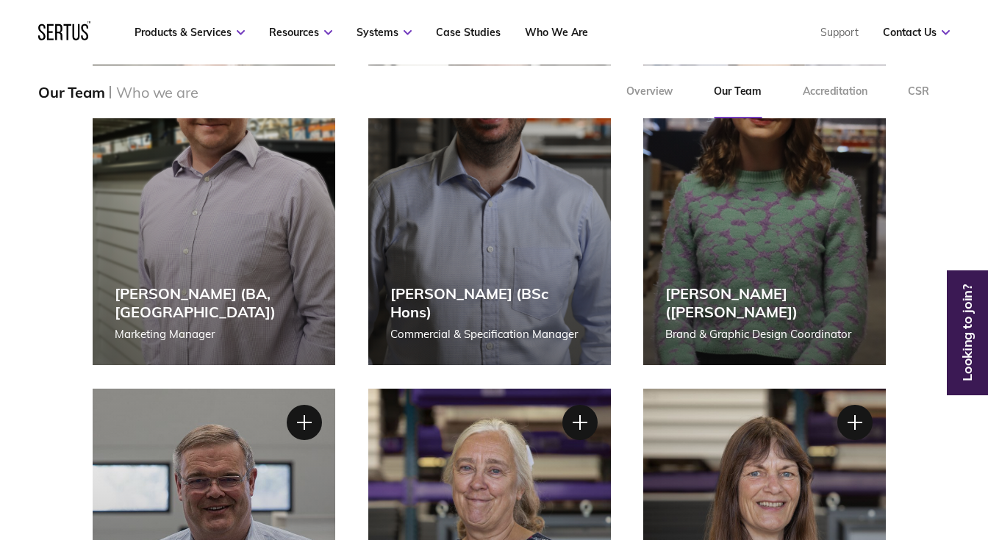
scroll to position [1817, 0]
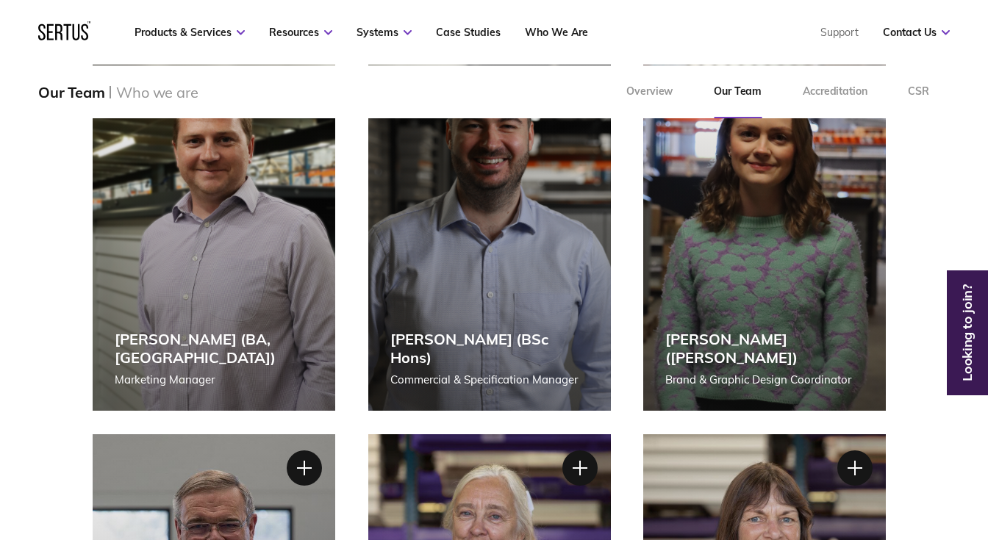
click at [823, 312] on div "[PERSON_NAME] ([PERSON_NAME]) Brand & Graphic Design Coordinator" at bounding box center [764, 232] width 242 height 356
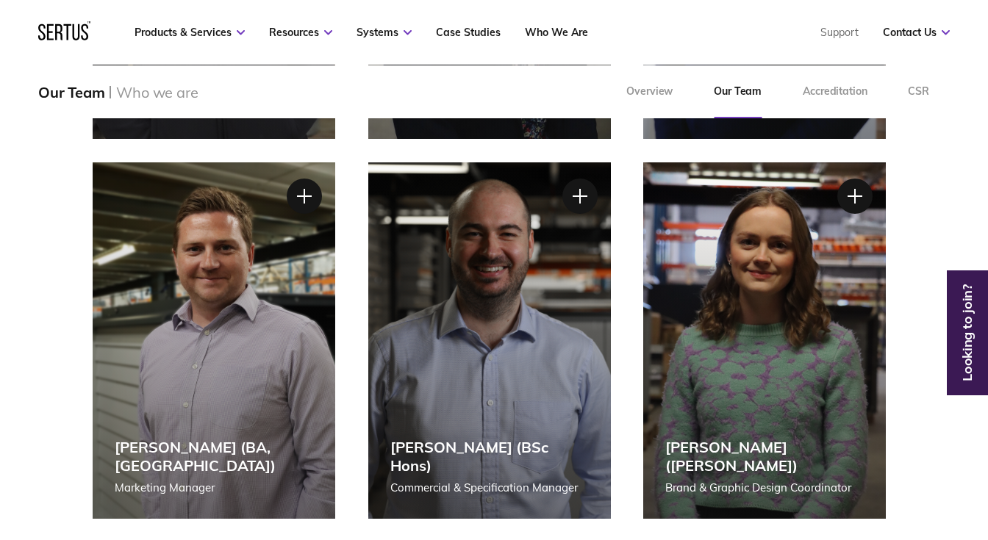
scroll to position [1707, 0]
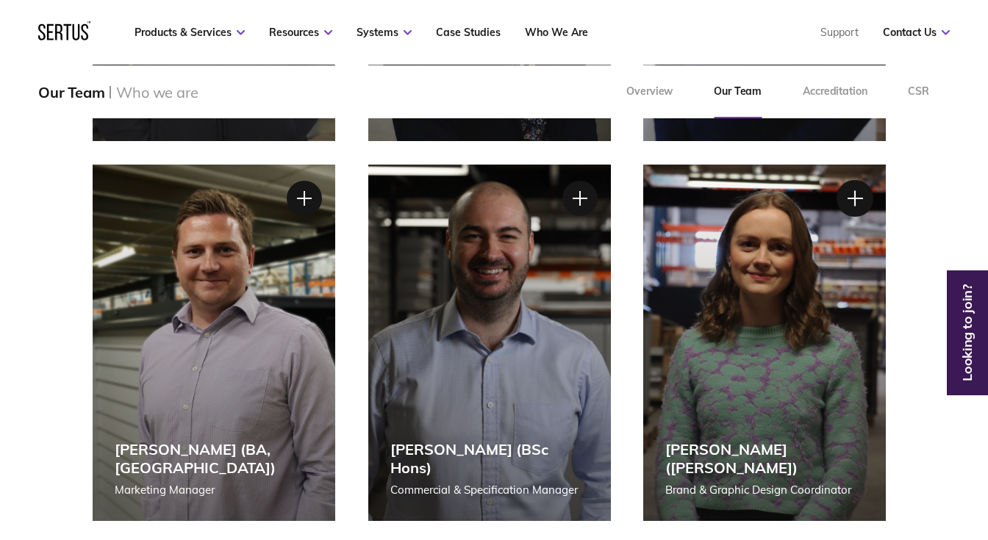
click at [858, 195] on div at bounding box center [854, 198] width 37 height 37
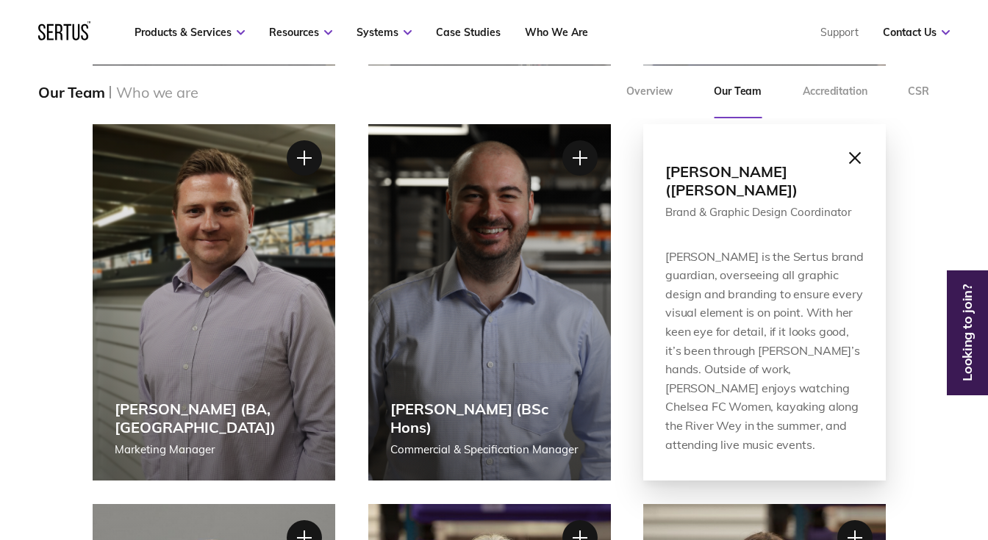
scroll to position [1748, 0]
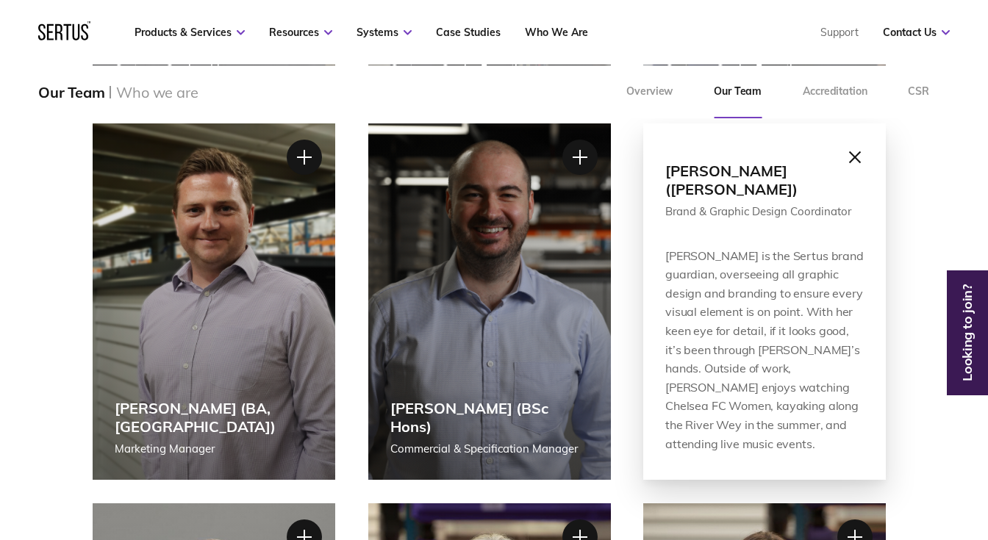
click at [861, 156] on div at bounding box center [854, 157] width 37 height 37
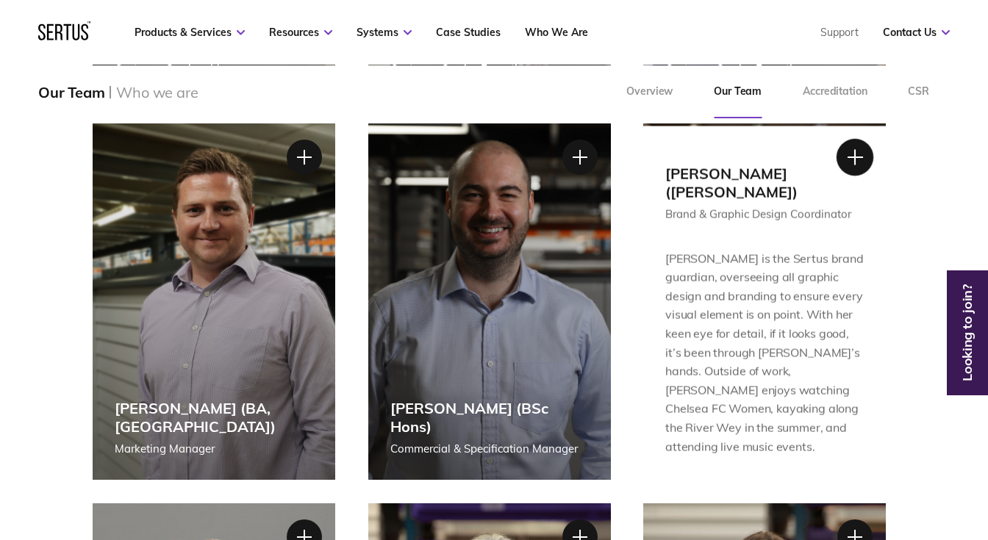
scroll to position [1751, 0]
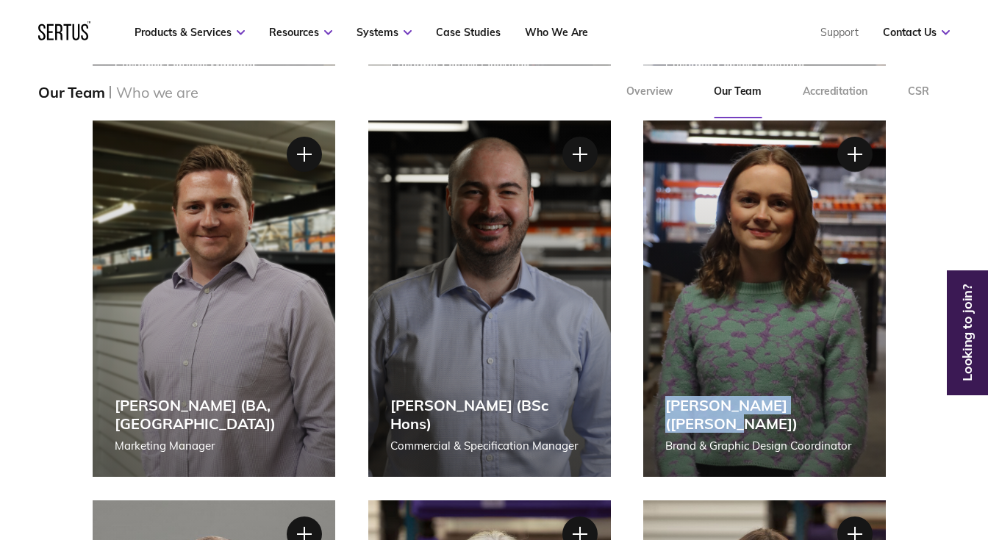
drag, startPoint x: 836, startPoint y: 423, endPoint x: 664, endPoint y: 416, distance: 172.1
click at [664, 416] on div "[PERSON_NAME] ([PERSON_NAME]) Brand & Graphic Design Coordinator" at bounding box center [764, 299] width 242 height 356
copy div "[PERSON_NAME] ([PERSON_NAME])"
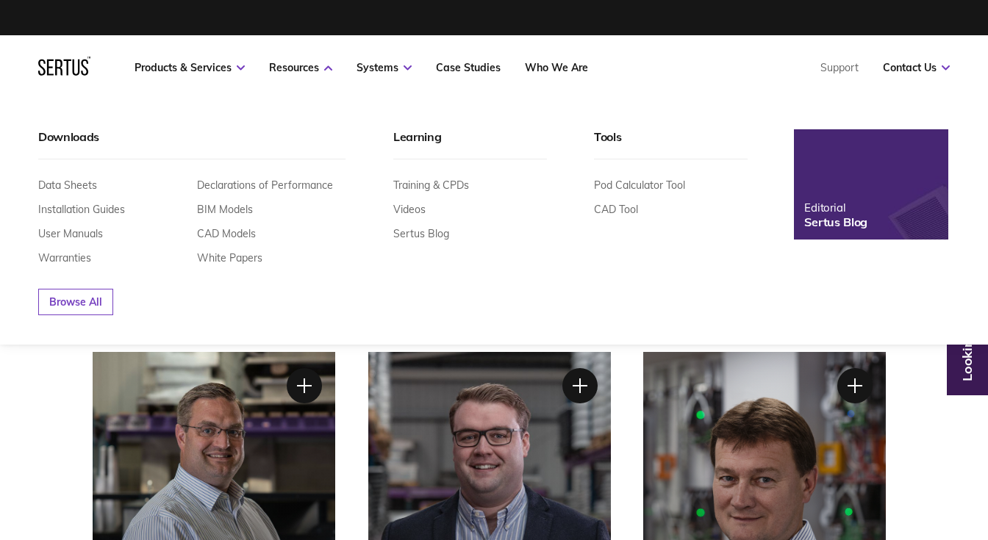
scroll to position [0, 0]
click at [62, 182] on link "Data Sheets" at bounding box center [67, 185] width 59 height 13
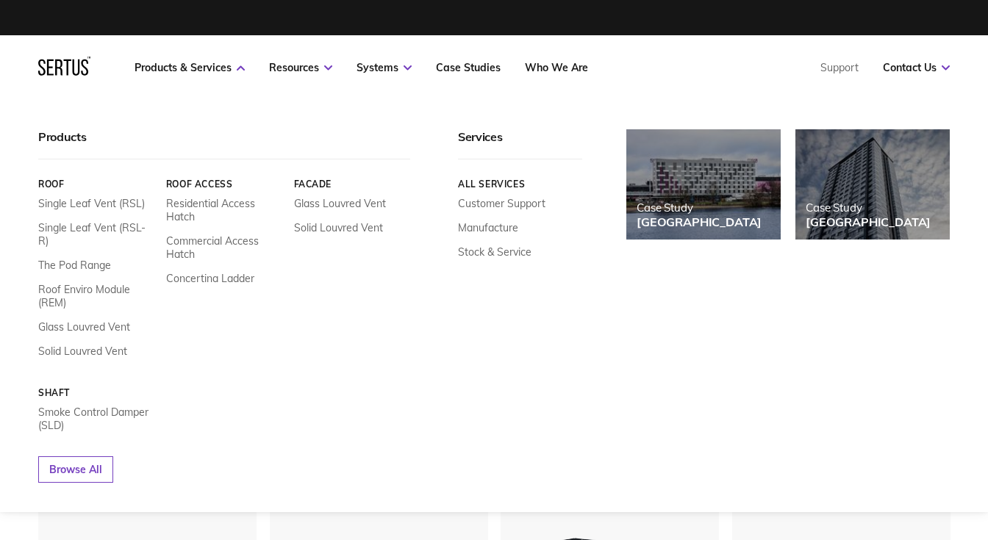
click at [54, 182] on link "Roof" at bounding box center [96, 184] width 117 height 11
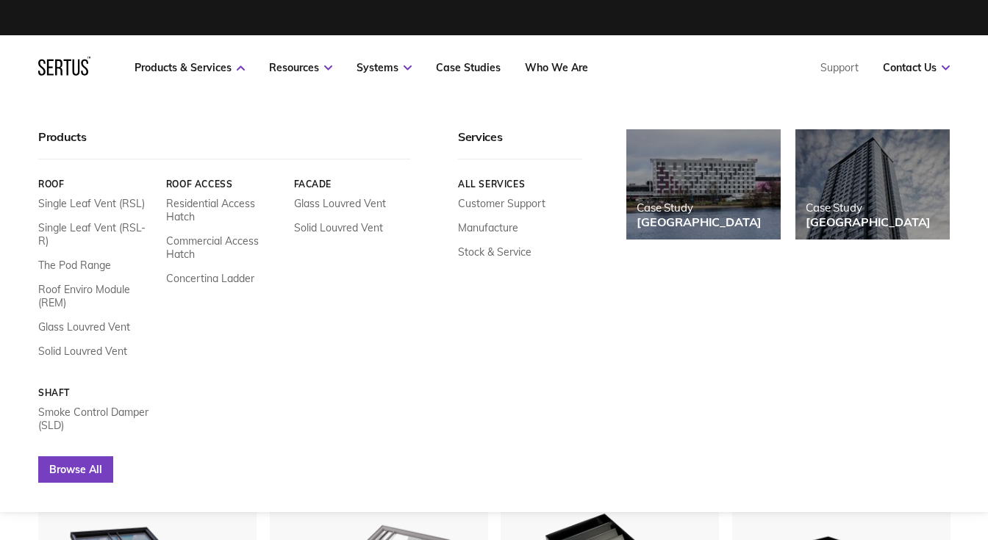
click at [86, 461] on link "Browse All" at bounding box center [75, 469] width 75 height 26
click at [66, 442] on div "Browse All" at bounding box center [310, 457] width 544 height 51
click at [65, 456] on link "Browse All" at bounding box center [75, 469] width 75 height 26
click at [60, 186] on link "Roof" at bounding box center [96, 184] width 117 height 11
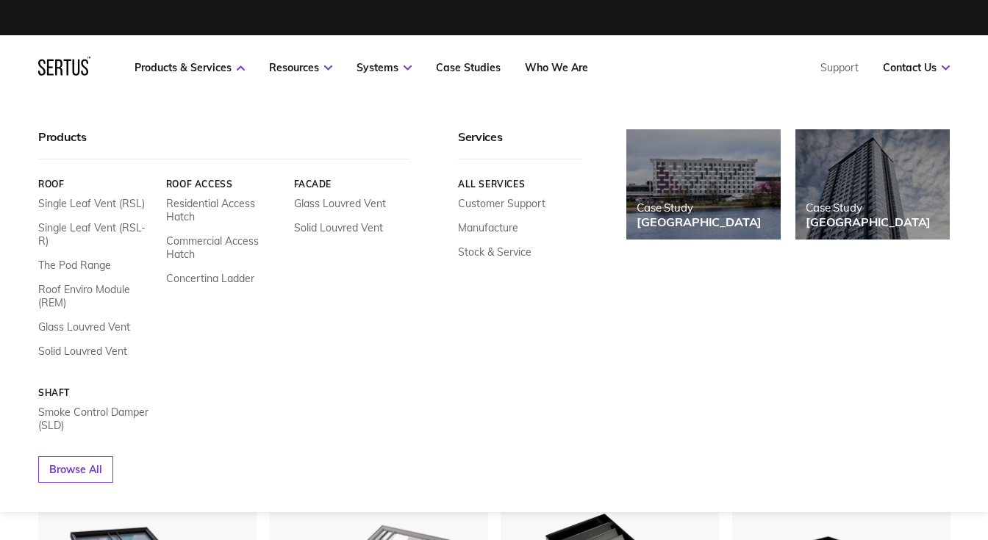
click at [215, 178] on div "Roof Single Leaf Vent (RSL) Single Leaf Vent (RSL-R) The Pod Range Roof Enviro …" at bounding box center [224, 295] width 372 height 273
click at [212, 184] on link "Roof Access" at bounding box center [224, 184] width 117 height 11
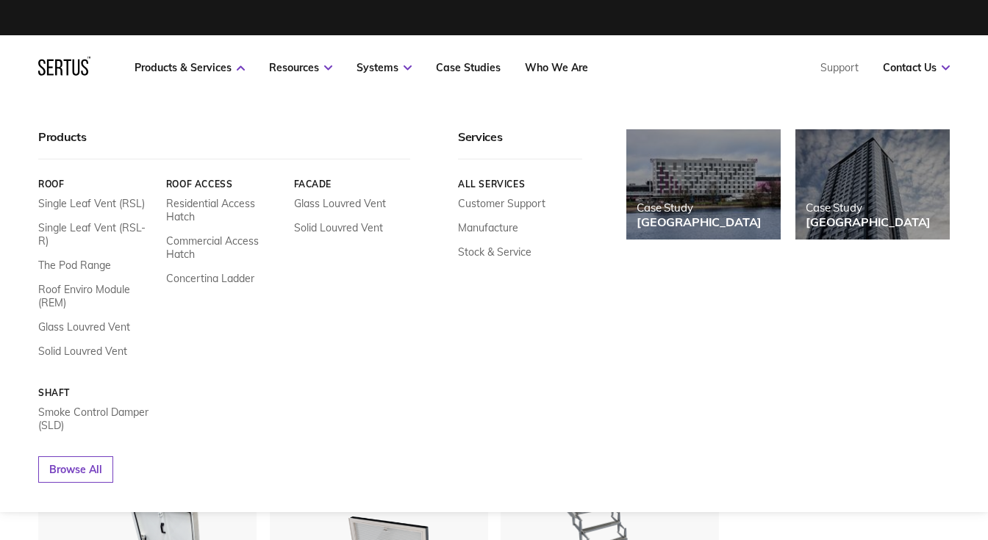
scroll to position [7, 7]
click at [68, 72] on icon at bounding box center [64, 66] width 52 height 19
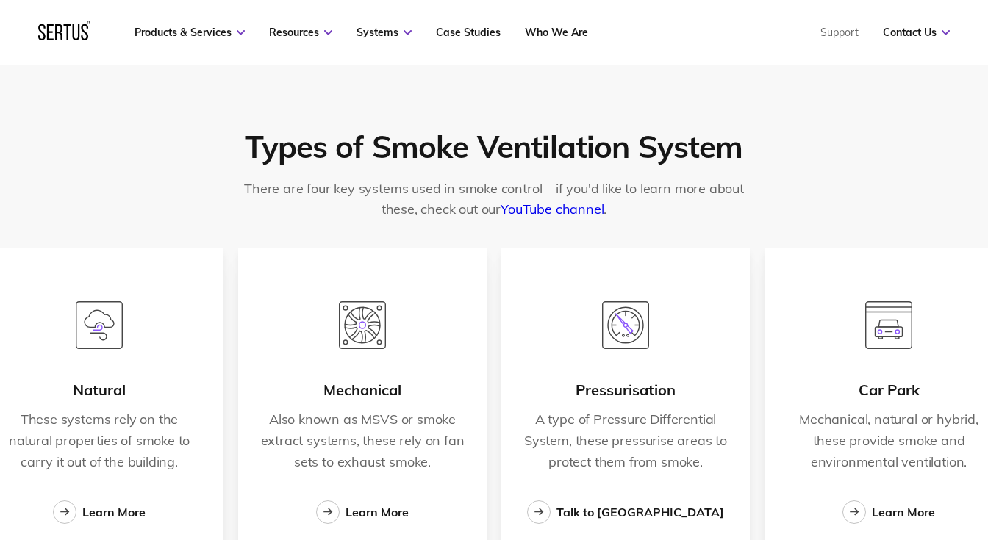
scroll to position [2279, 0]
